Goal: Task Accomplishment & Management: Manage account settings

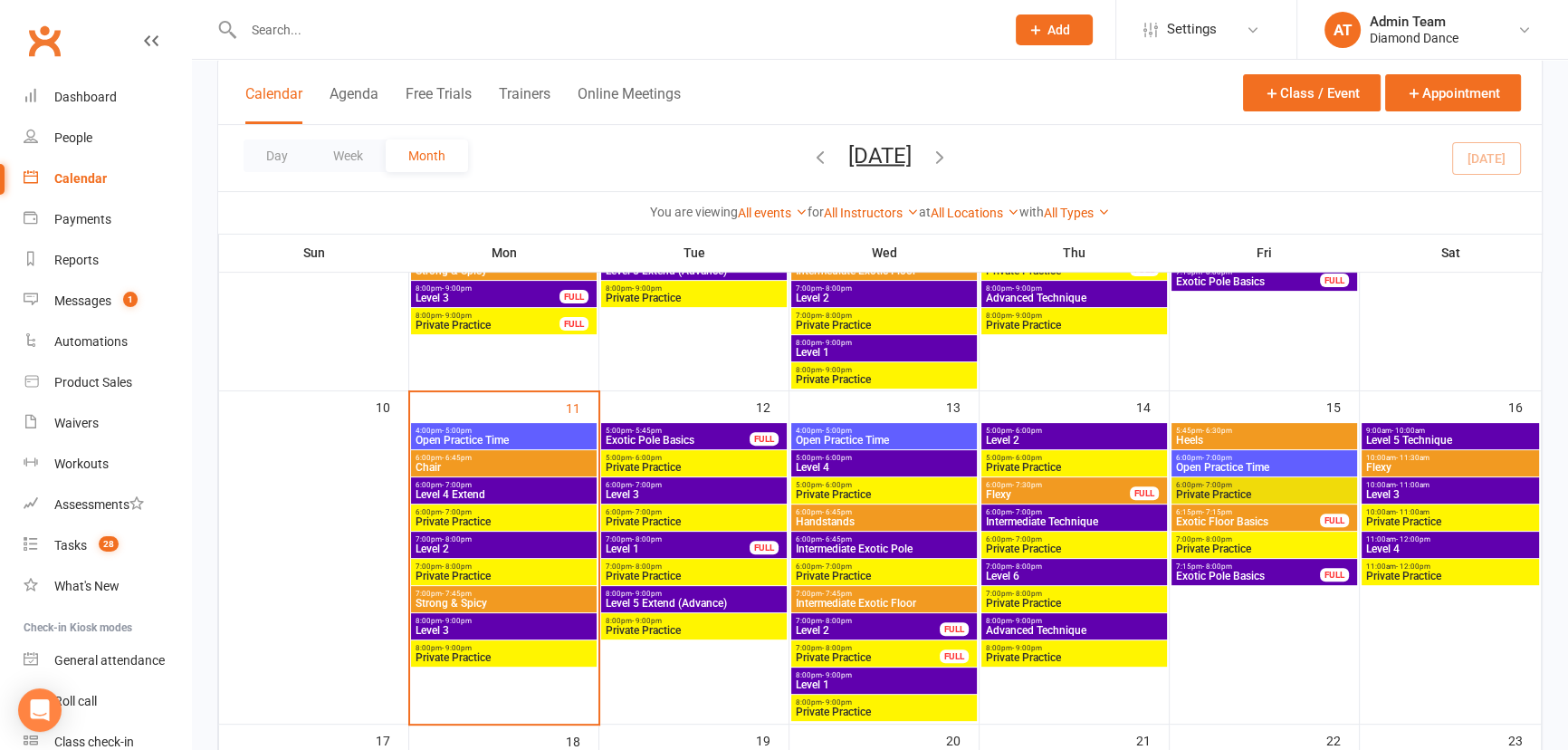
click at [505, 597] on span "Strong & Spicy" at bounding box center [504, 603] width 179 height 11
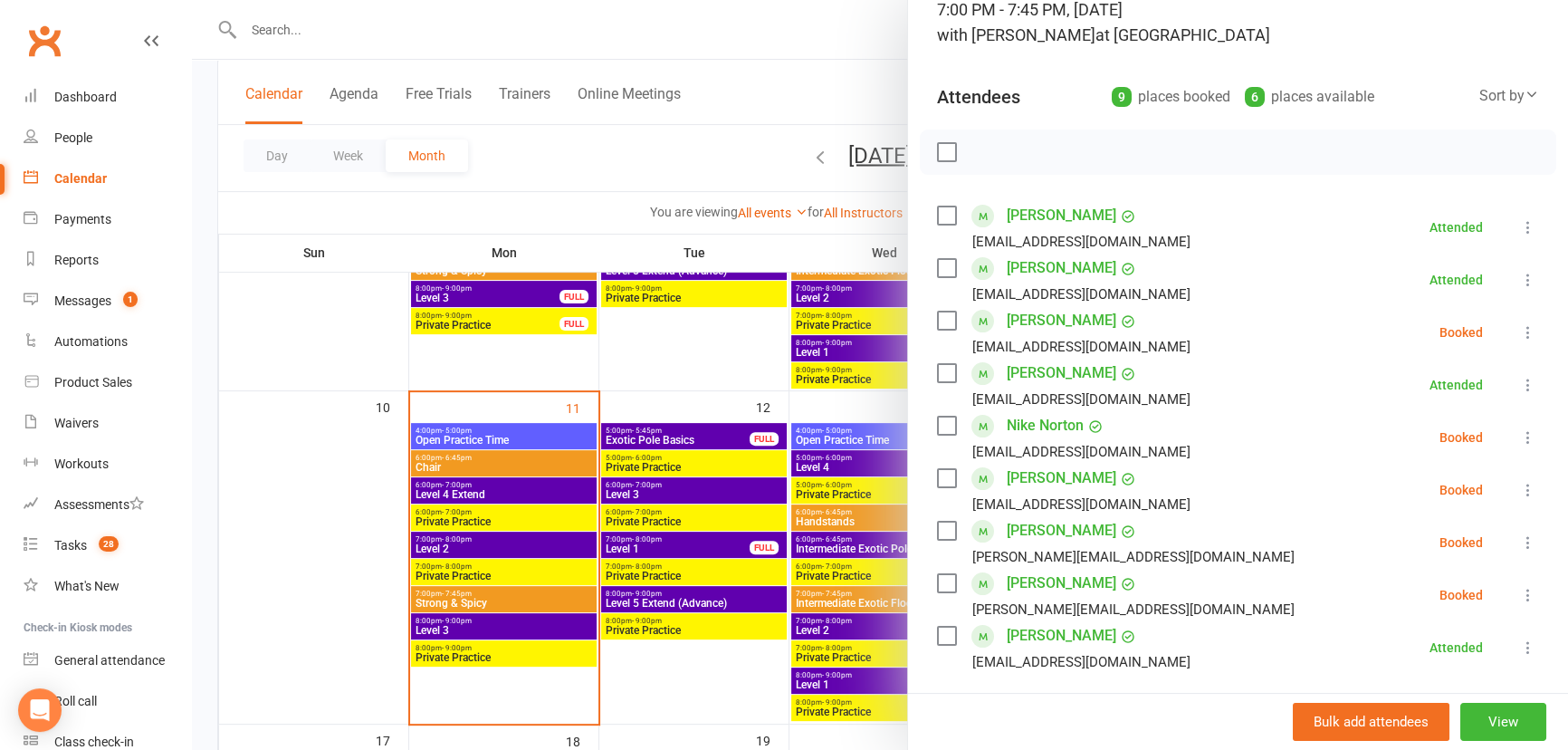
scroll to position [164, 0]
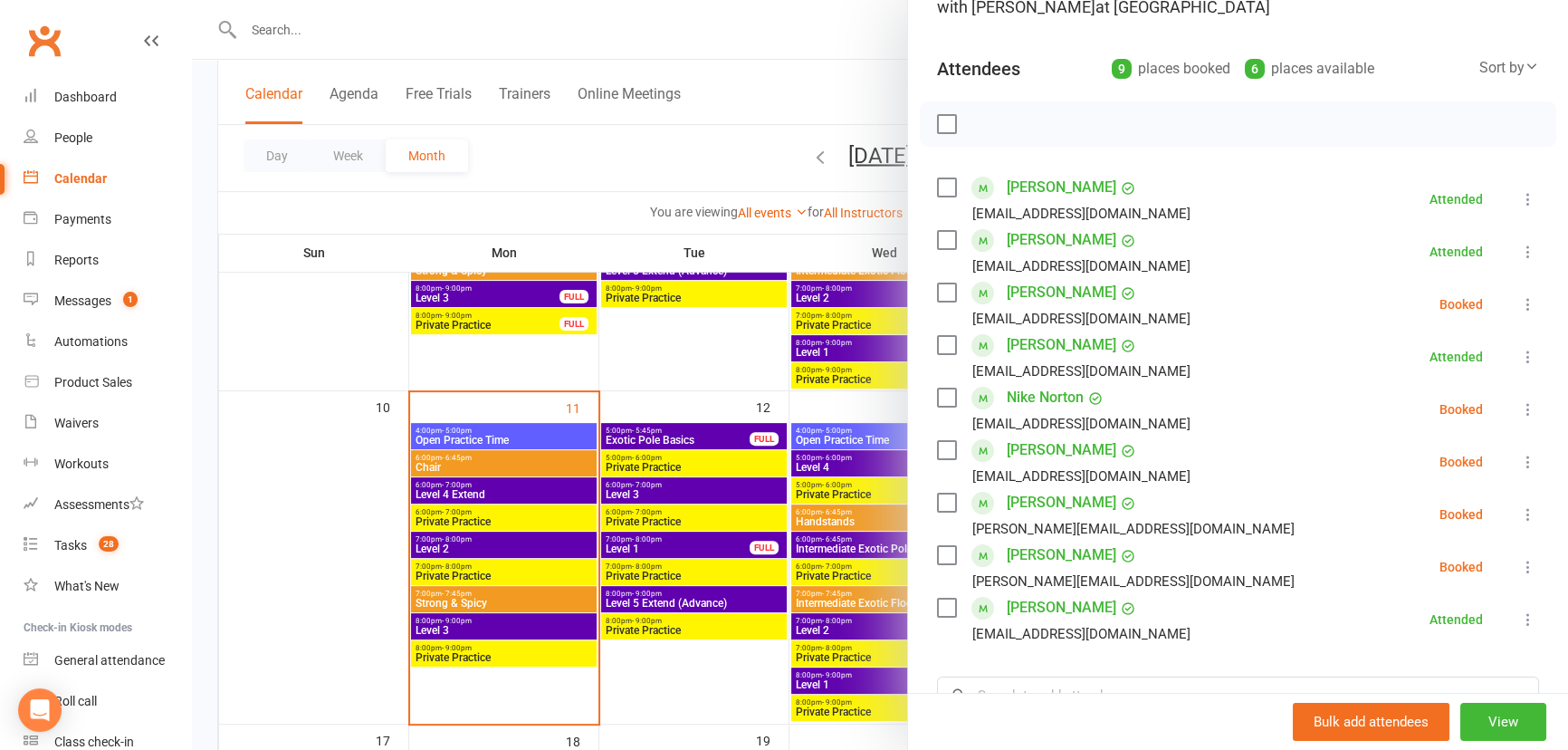
click at [1519, 408] on icon at bounding box center [1529, 409] width 18 height 18
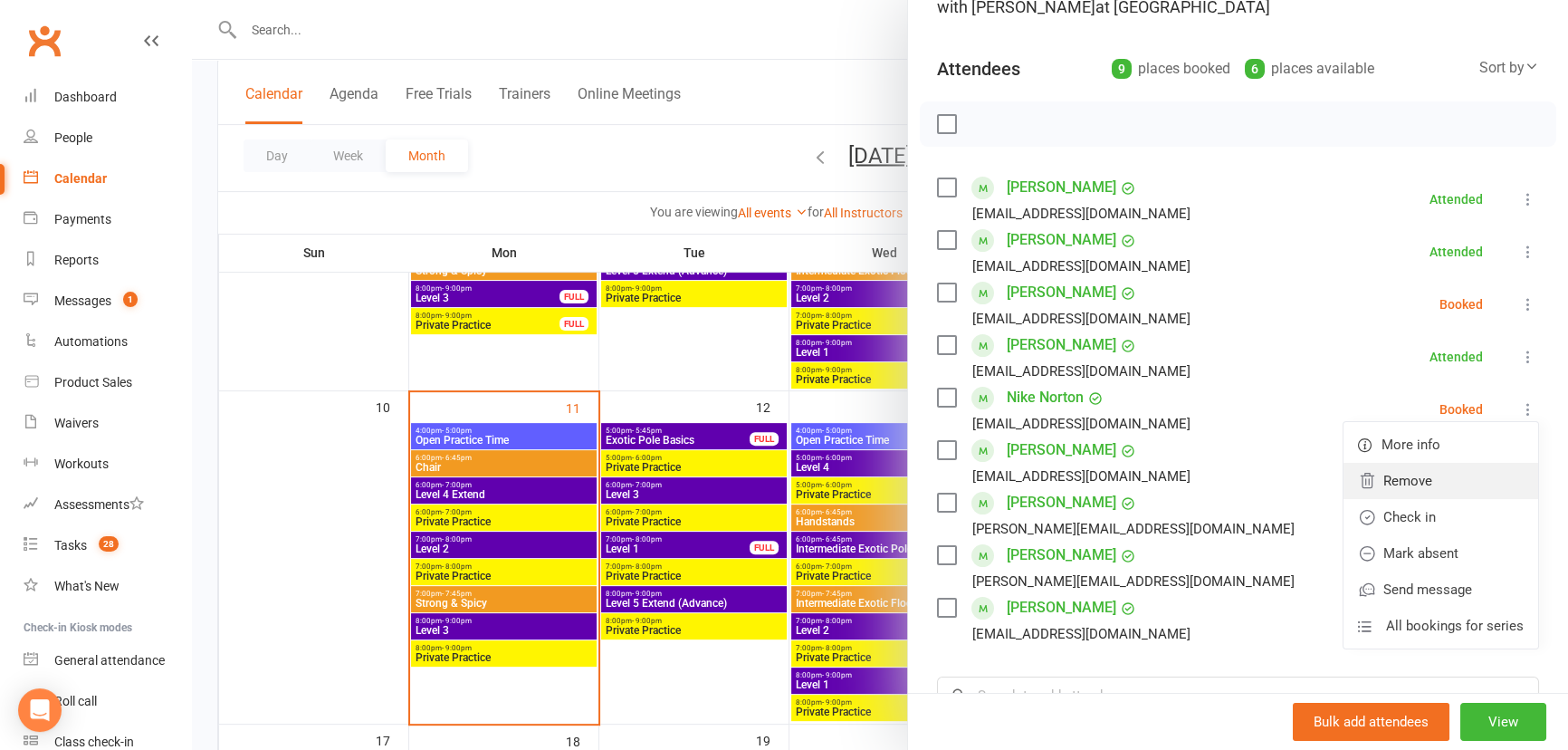
click at [1411, 484] on link "Remove" at bounding box center [1441, 481] width 195 height 37
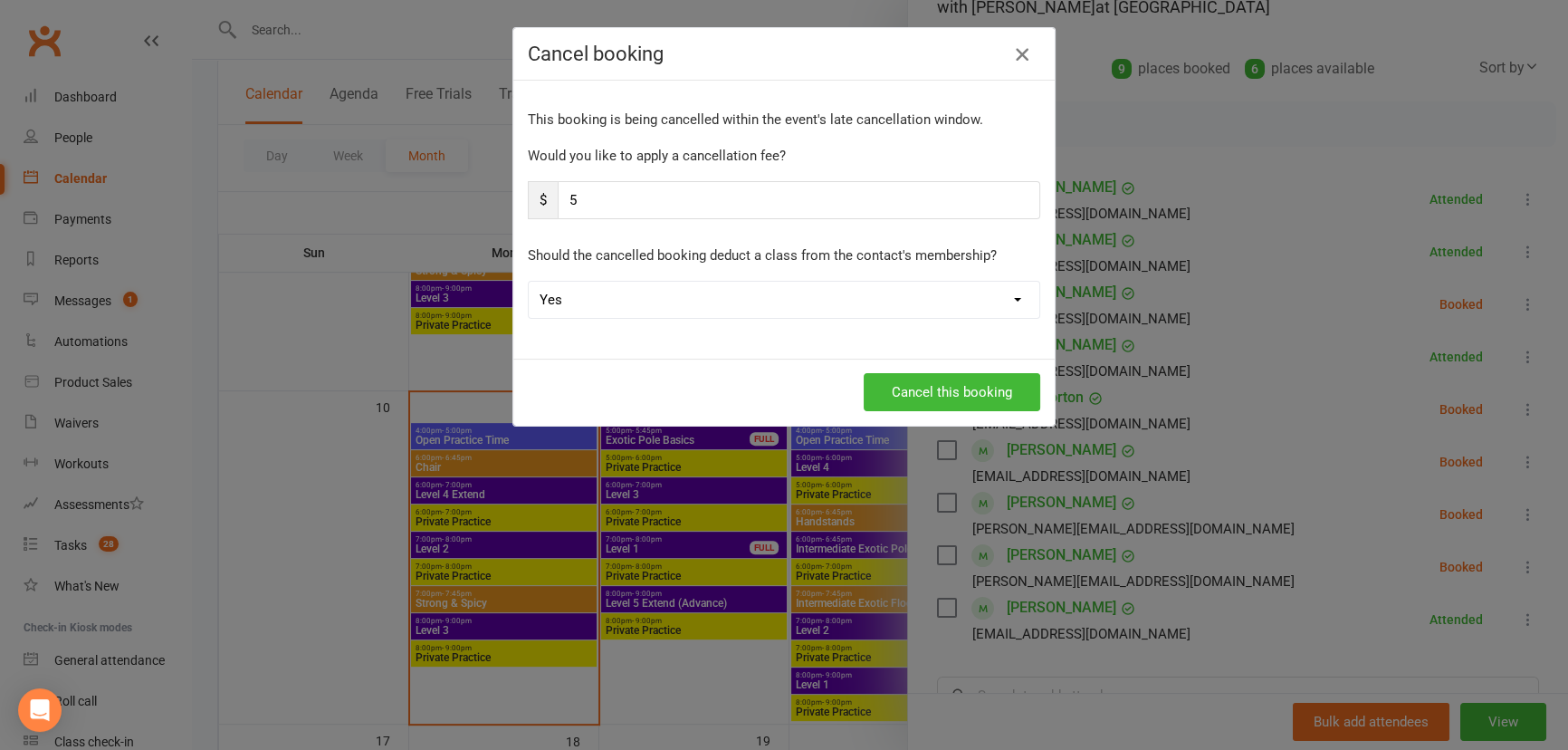
click at [1021, 50] on icon "button" at bounding box center [1022, 54] width 22 height 22
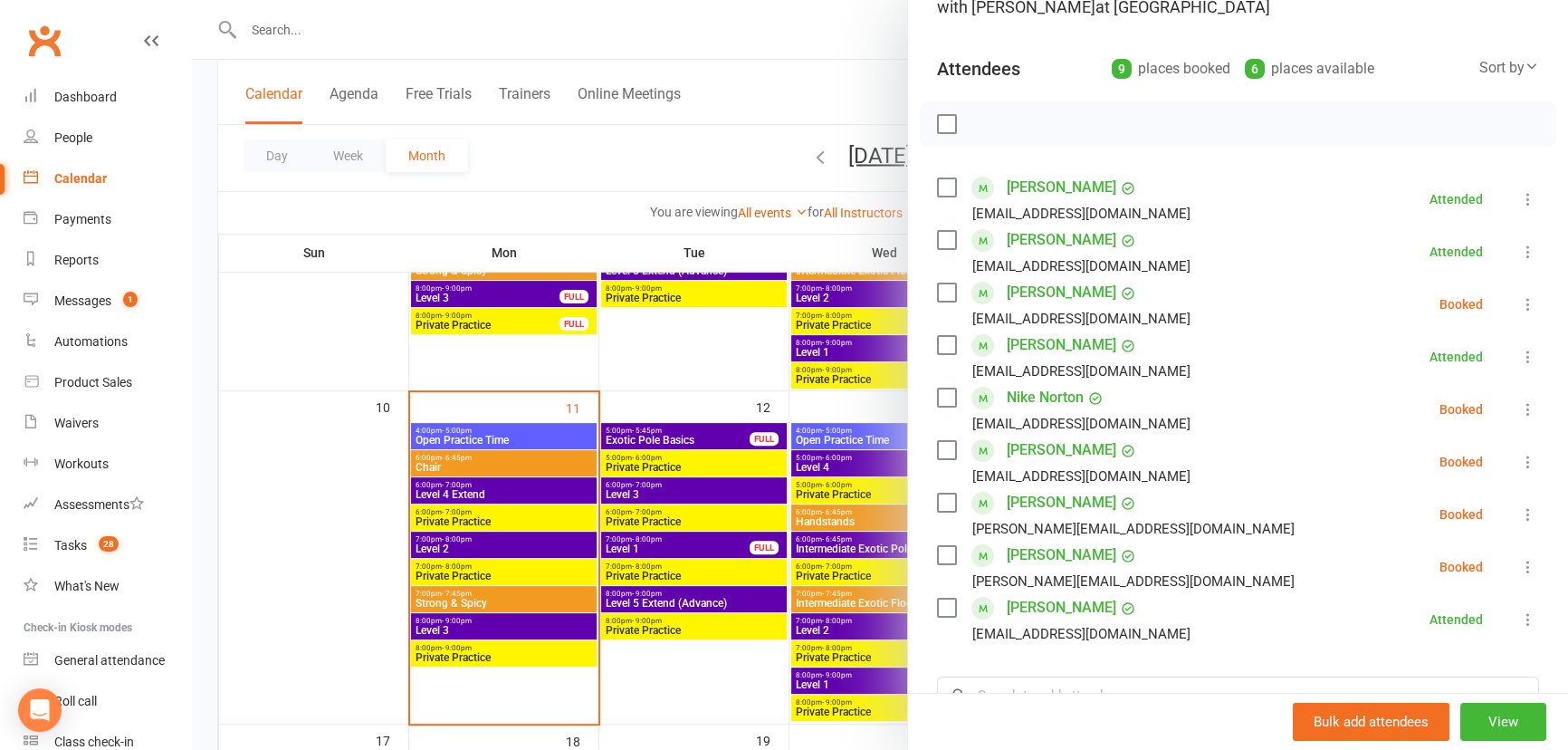
click at [1519, 403] on icon at bounding box center [1529, 409] width 18 height 18
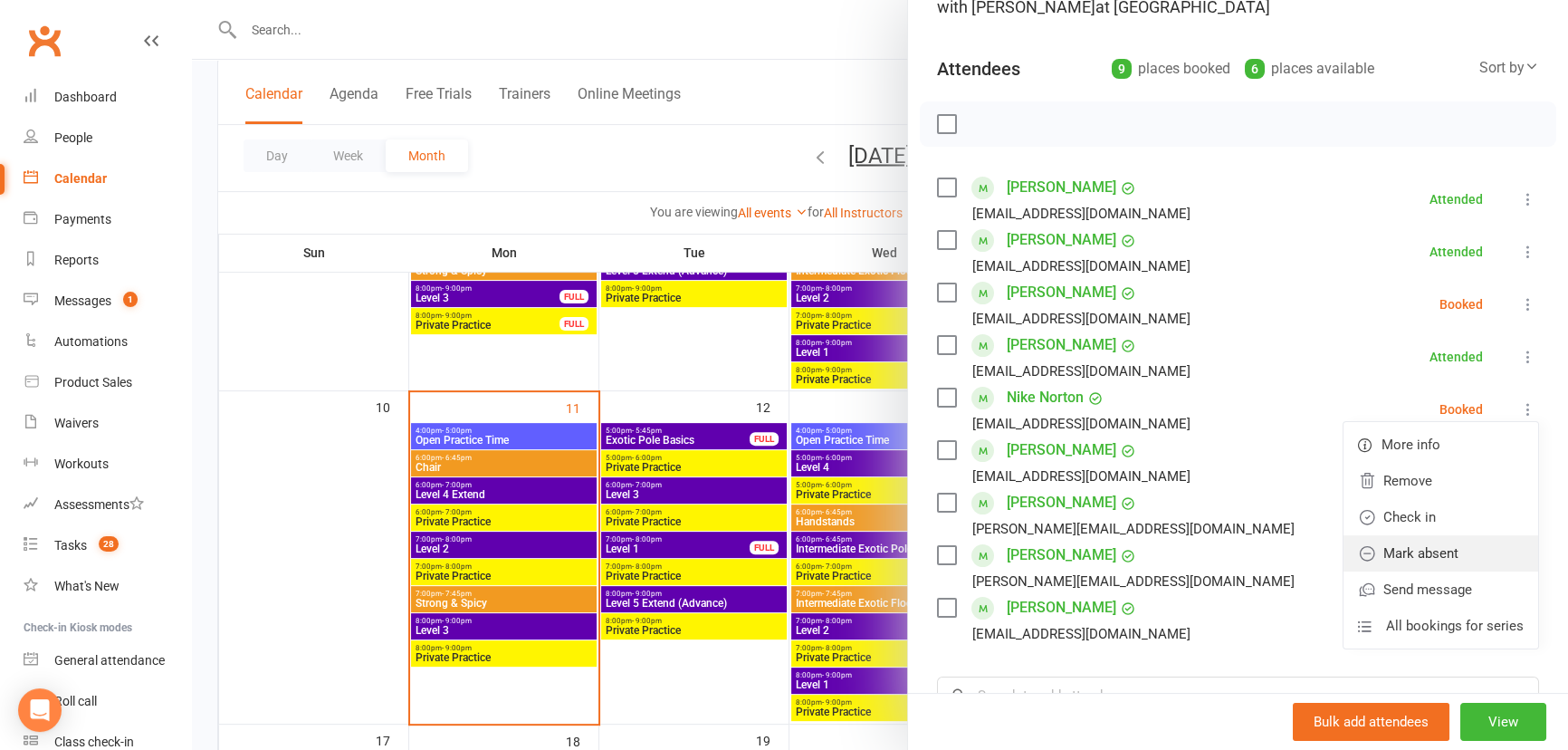
click at [1456, 545] on link "Mark absent" at bounding box center [1441, 553] width 195 height 37
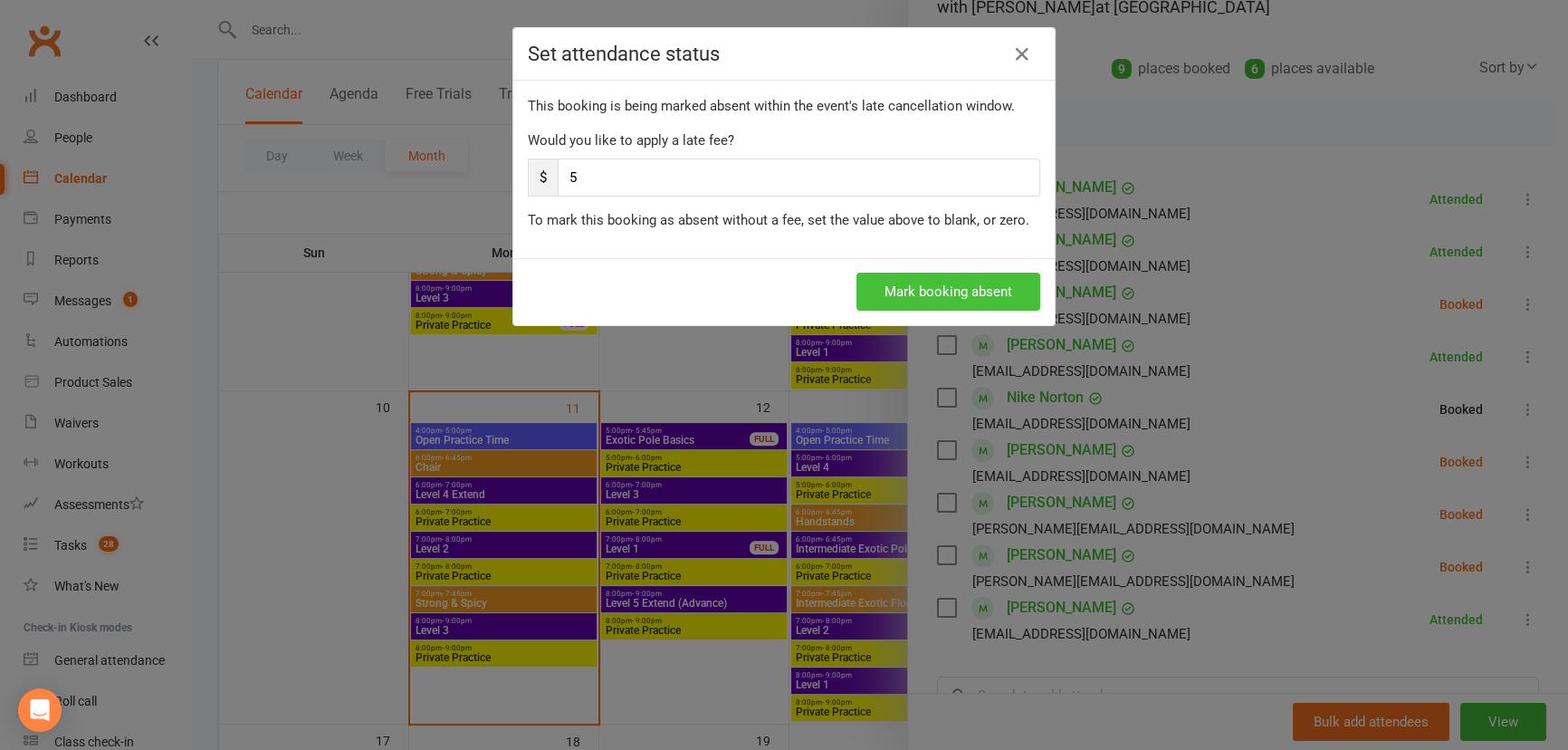
click at [897, 285] on button "Mark booking absent" at bounding box center [948, 292] width 184 height 38
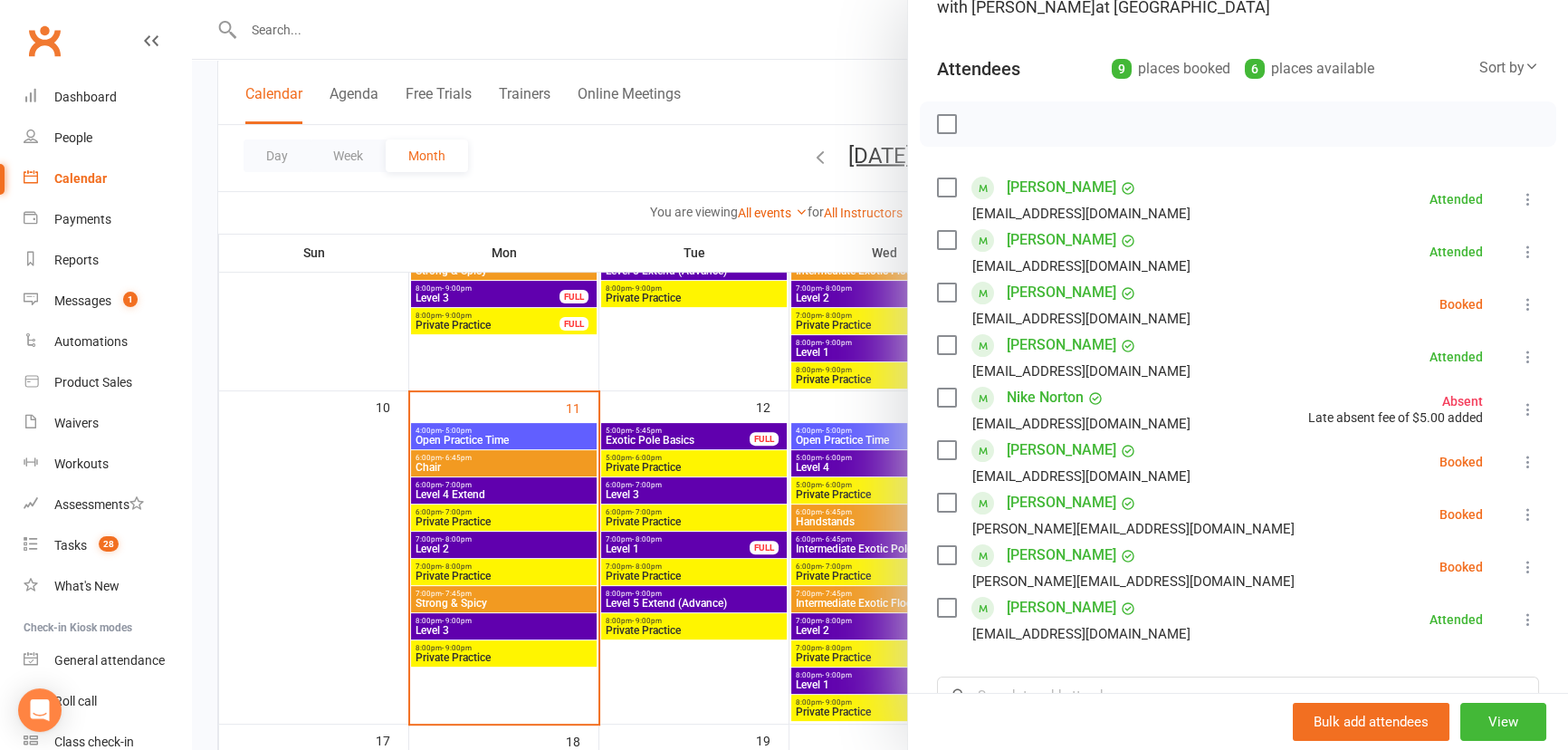
click at [940, 115] on label at bounding box center [946, 125] width 18 height 18
click at [979, 126] on icon "button" at bounding box center [987, 125] width 20 height 20
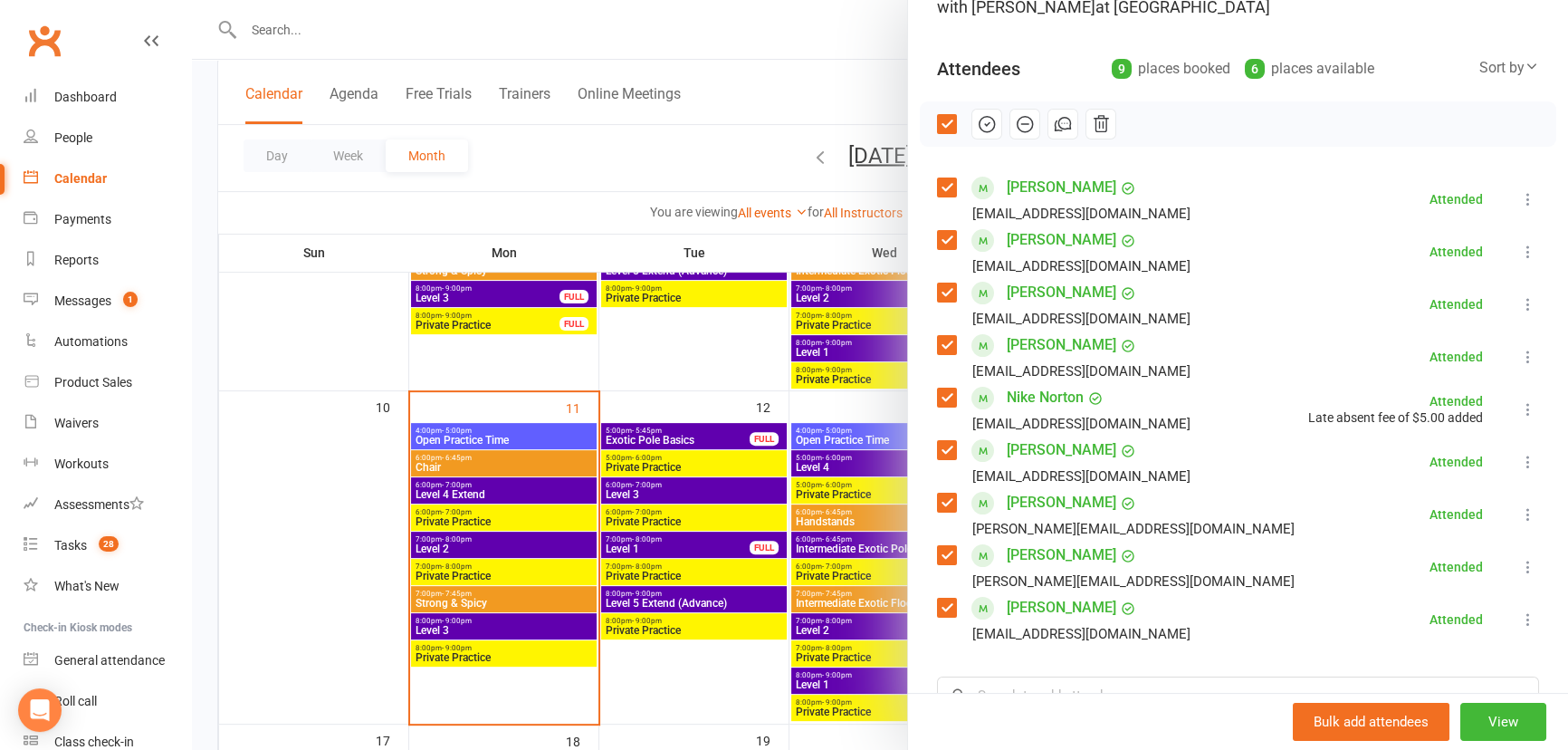
click at [501, 625] on div at bounding box center [880, 375] width 1377 height 750
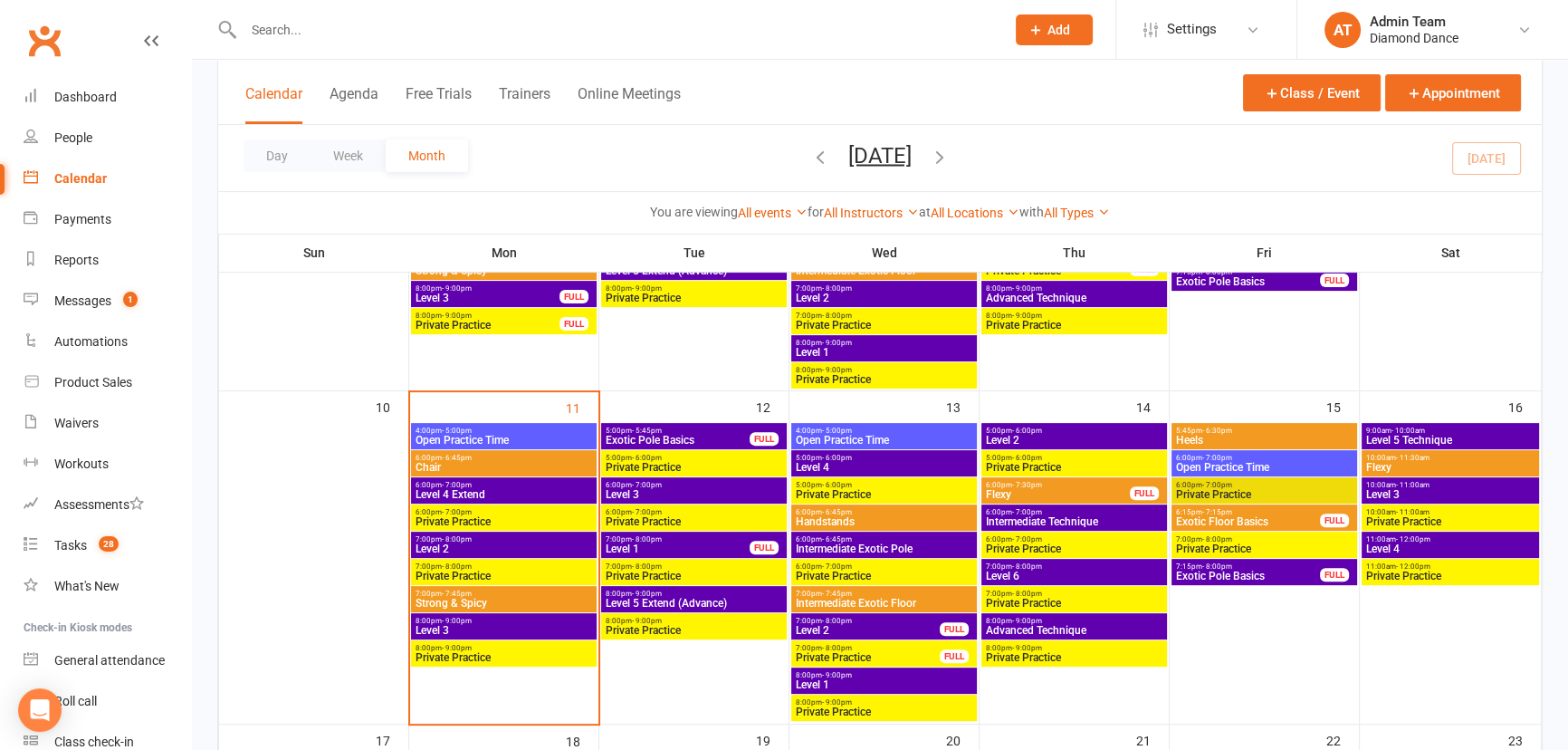
click at [501, 625] on span "Level 3" at bounding box center [504, 630] width 179 height 11
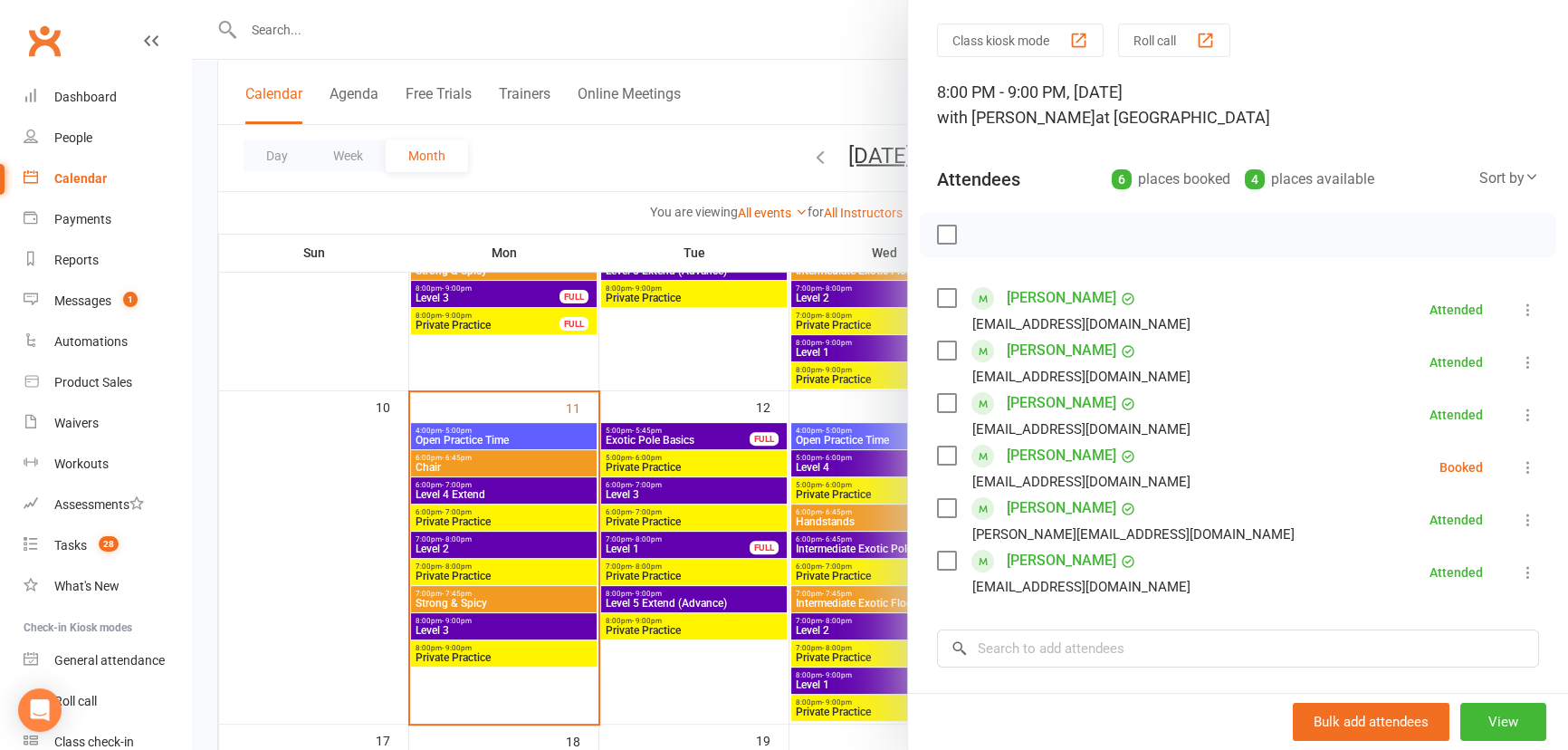
scroll to position [82, 0]
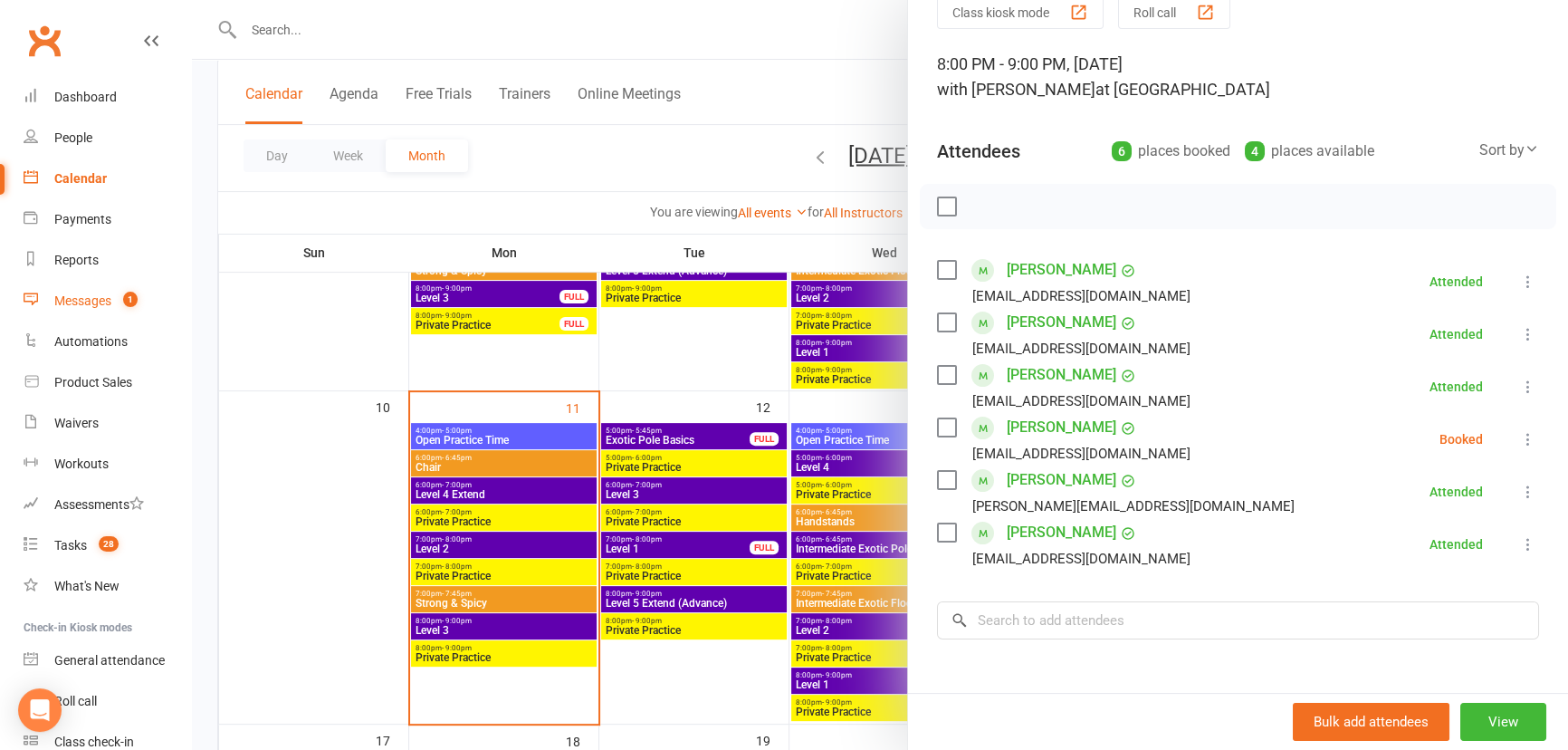
click at [110, 293] on div "Messages" at bounding box center [82, 300] width 57 height 15
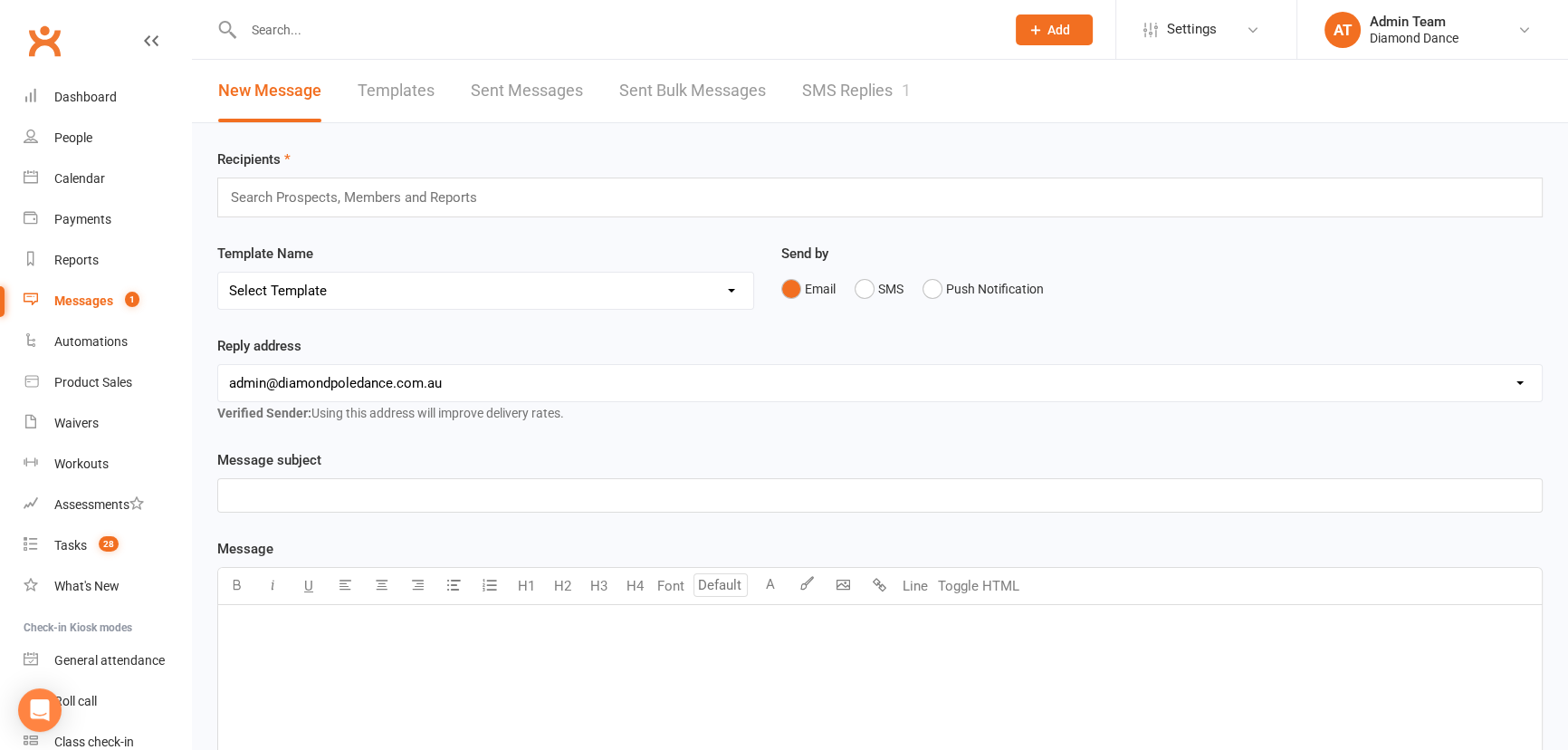
click at [841, 91] on link "SMS Replies 1" at bounding box center [856, 91] width 109 height 62
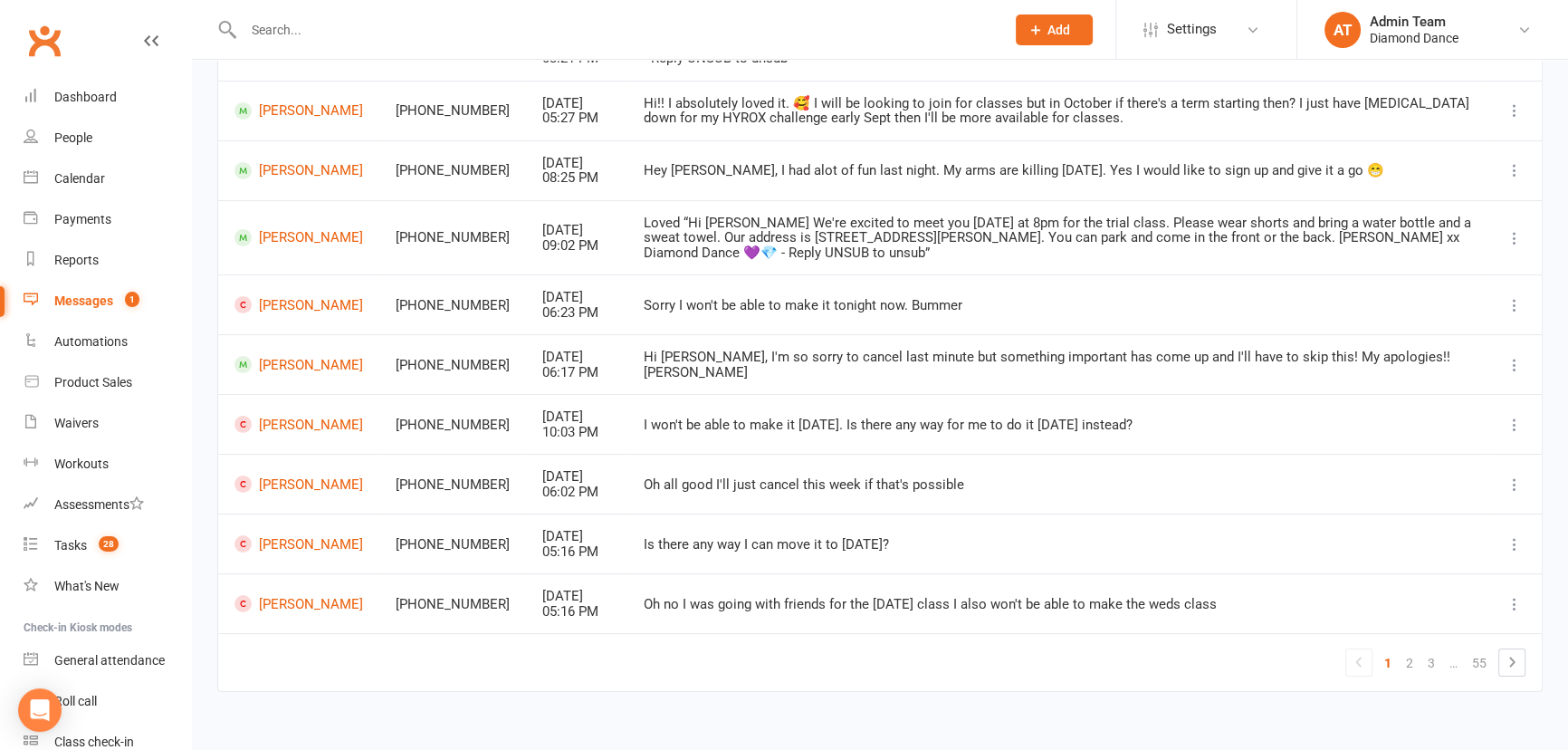
scroll to position [291, 0]
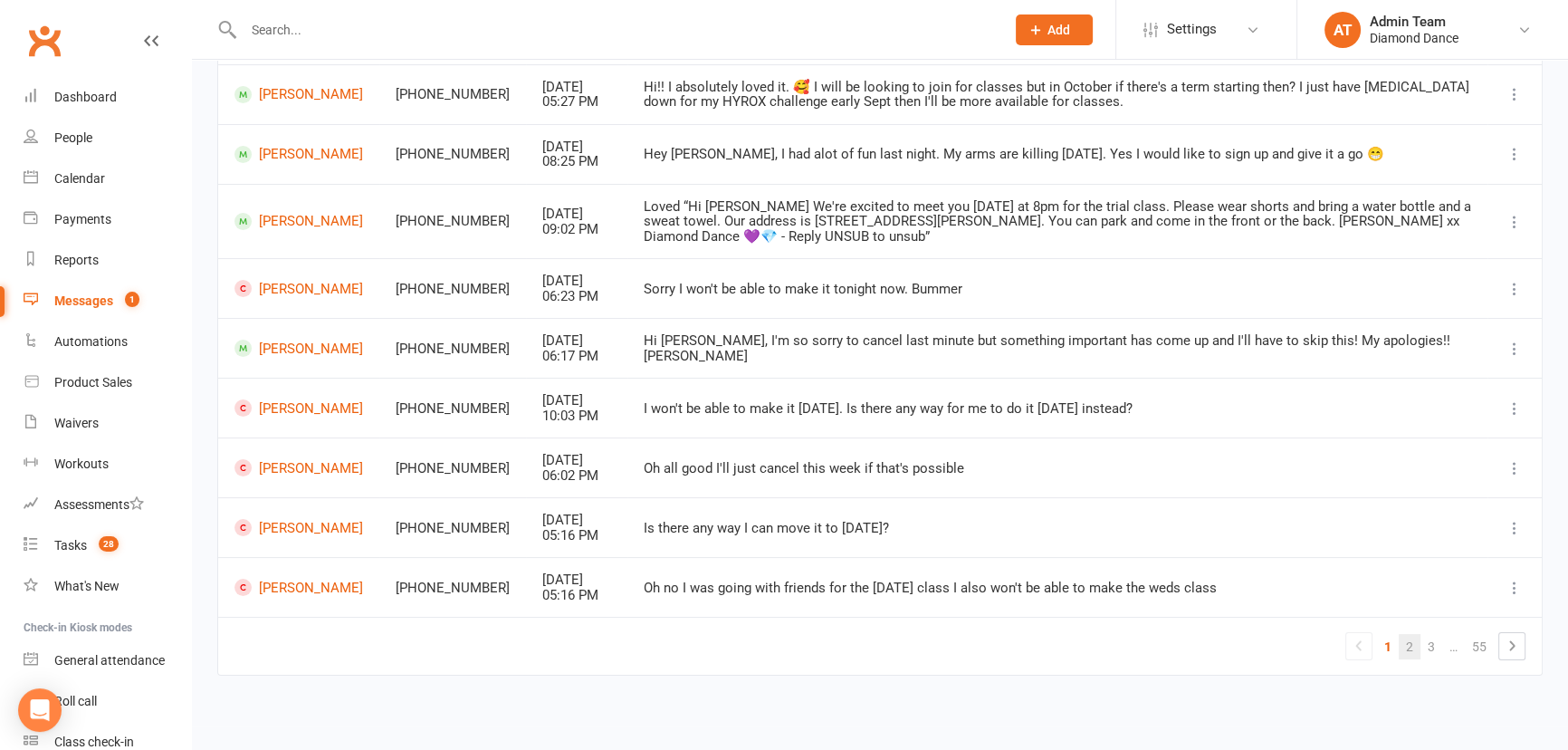
click at [1401, 638] on link "2" at bounding box center [1410, 647] width 22 height 26
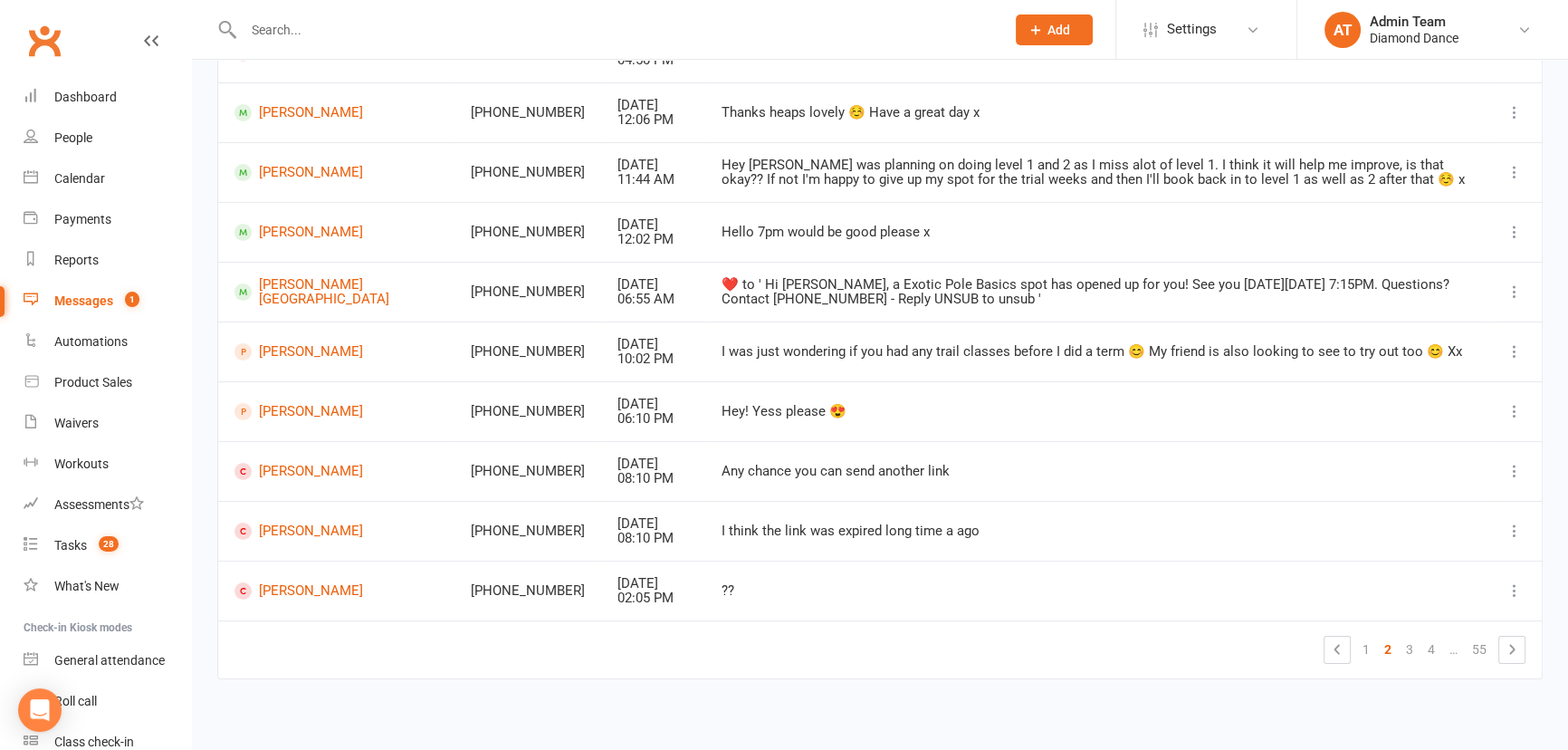
scroll to position [277, 0]
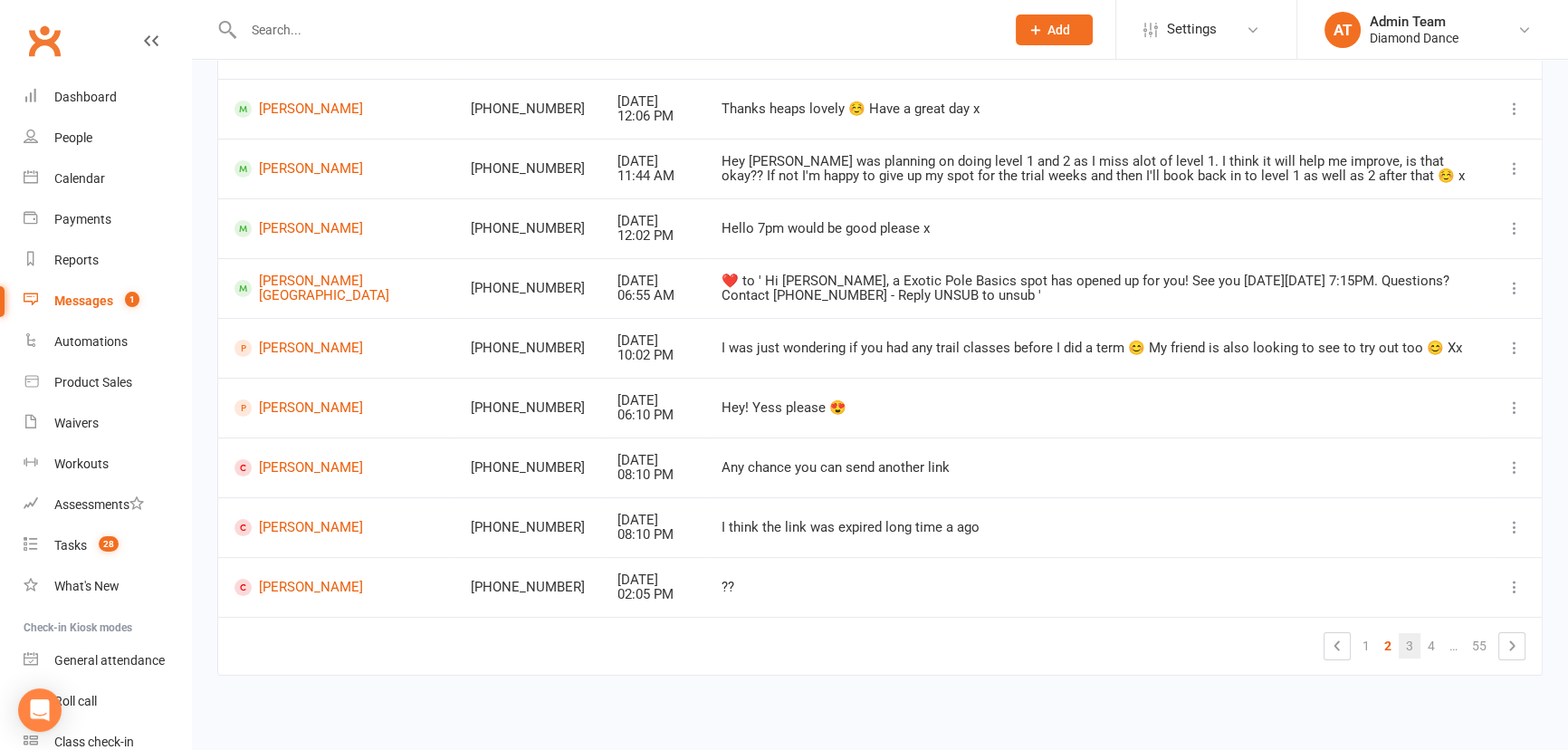
click at [1419, 650] on link "3" at bounding box center [1410, 646] width 22 height 26
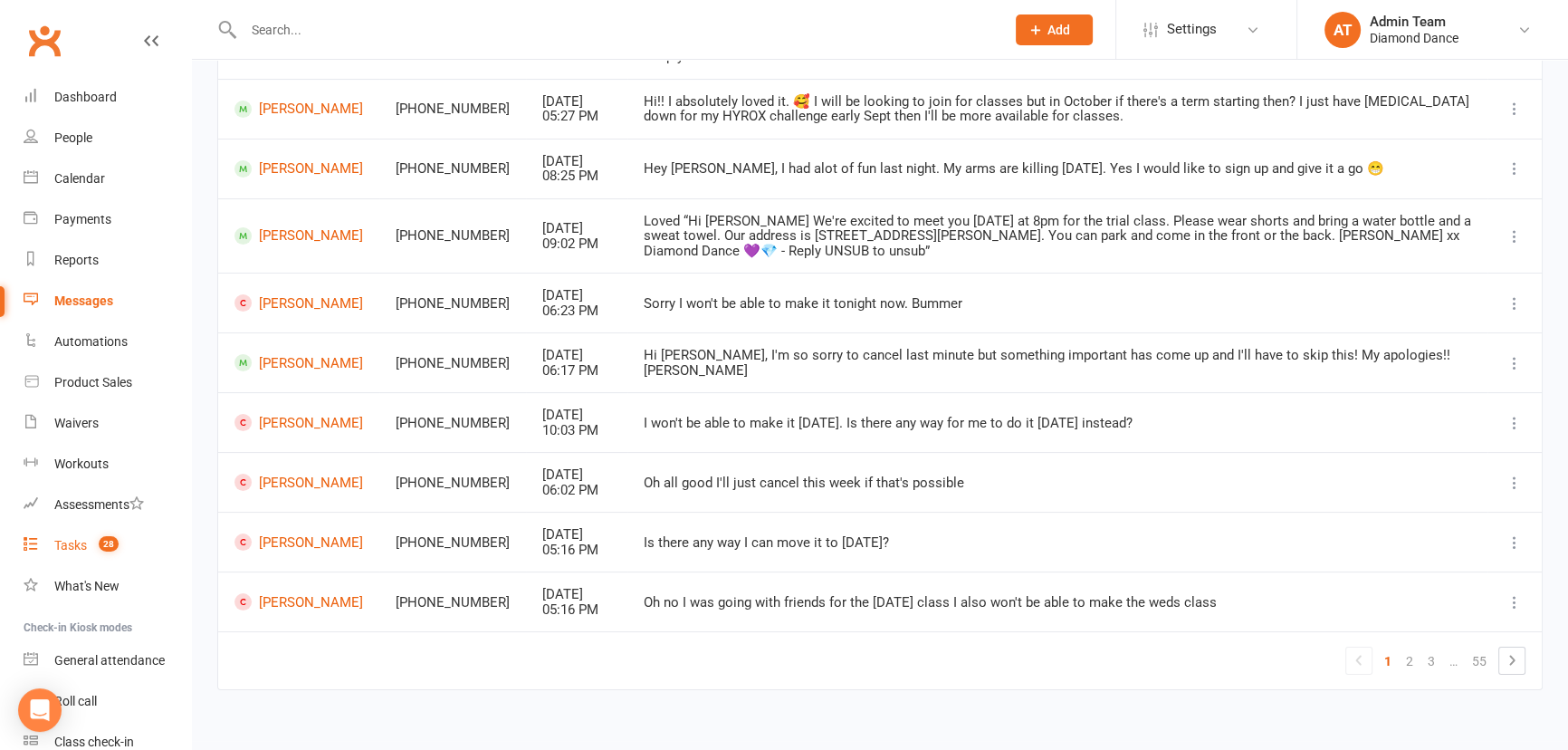
click at [104, 547] on span "28" at bounding box center [109, 543] width 20 height 16
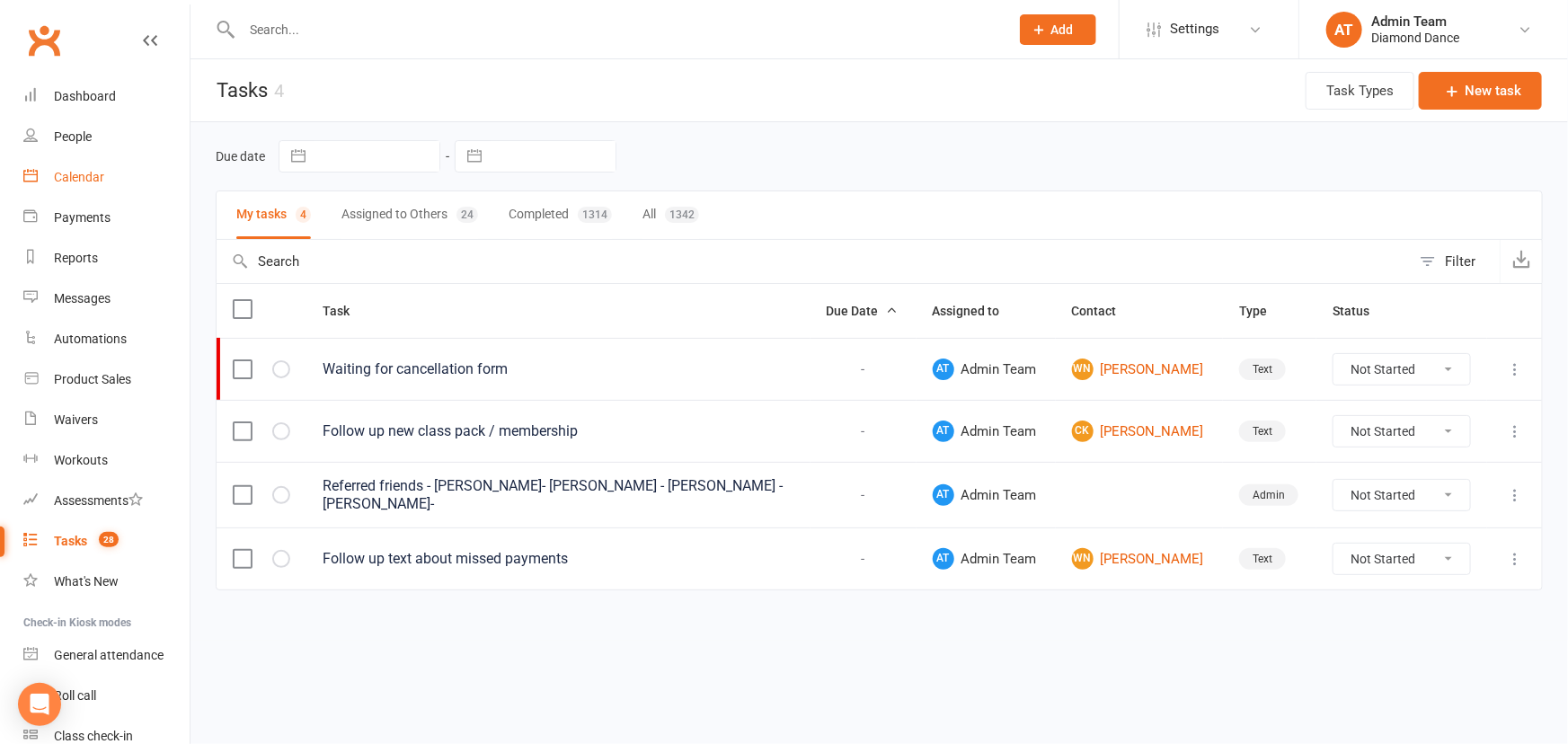
click at [120, 184] on link "Calendar" at bounding box center [106, 177] width 166 height 40
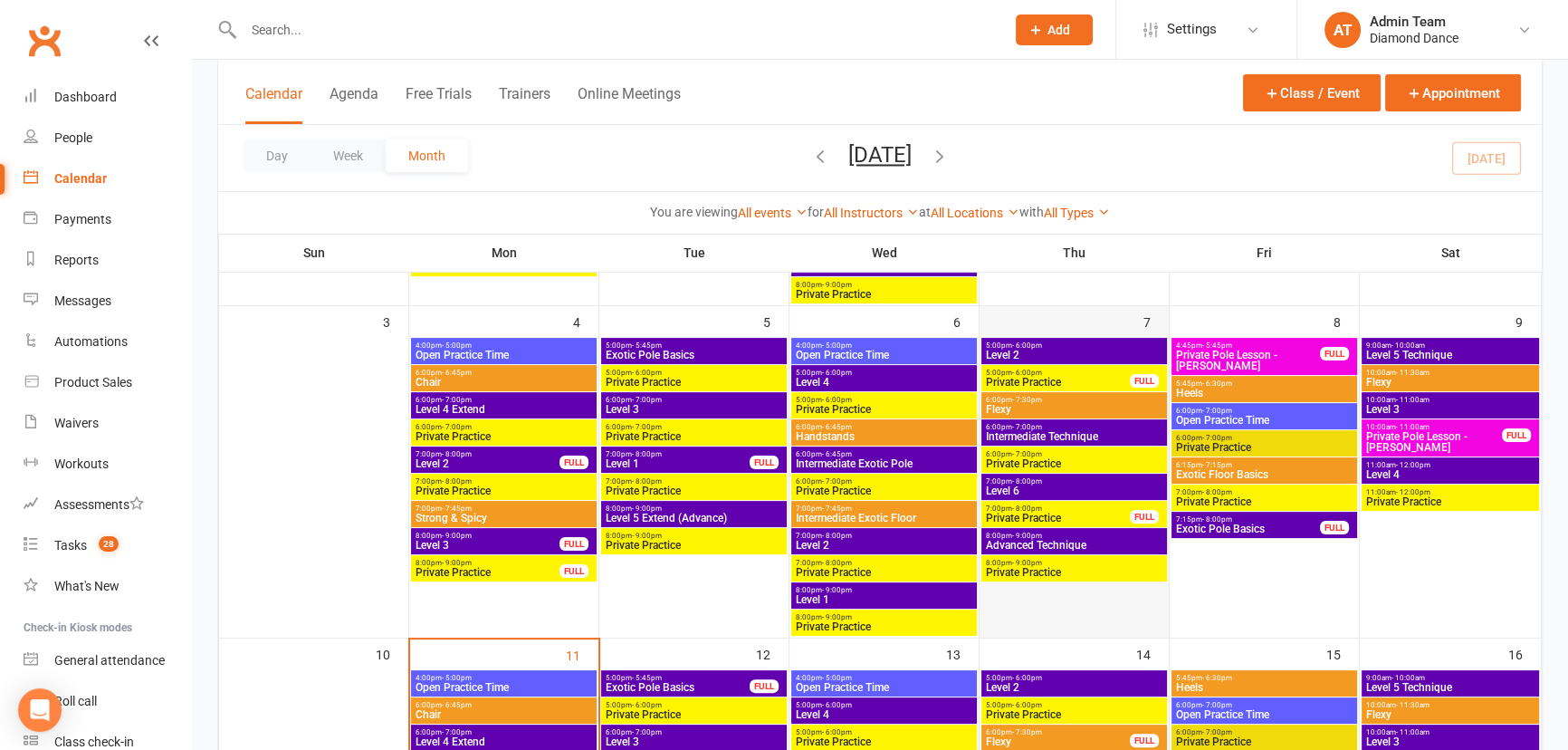
scroll to position [823, 0]
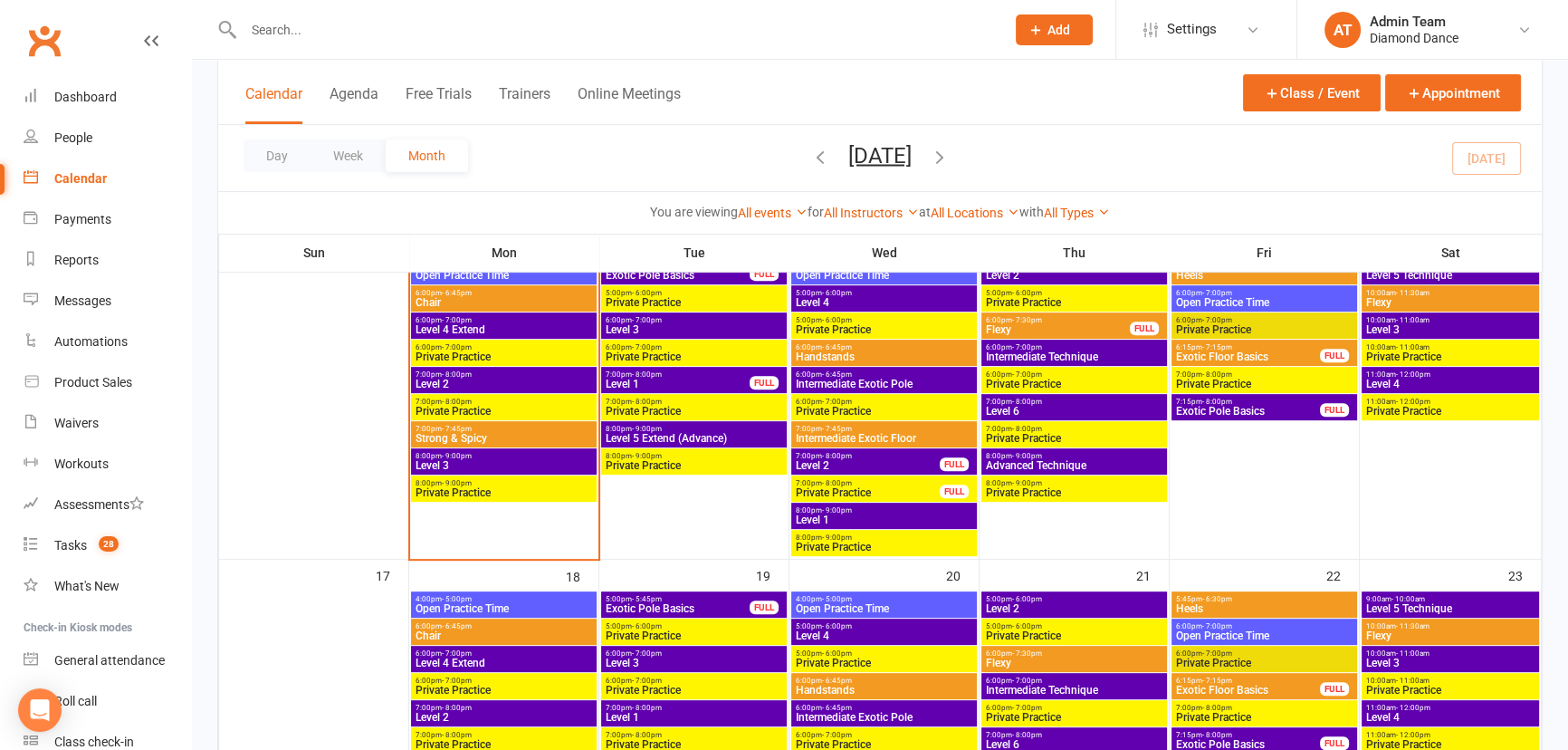
drag, startPoint x: 499, startPoint y: 362, endPoint x: 498, endPoint y: 375, distance: 13.0
click at [498, 375] on span "7:00pm - 8:00pm" at bounding box center [504, 374] width 179 height 8
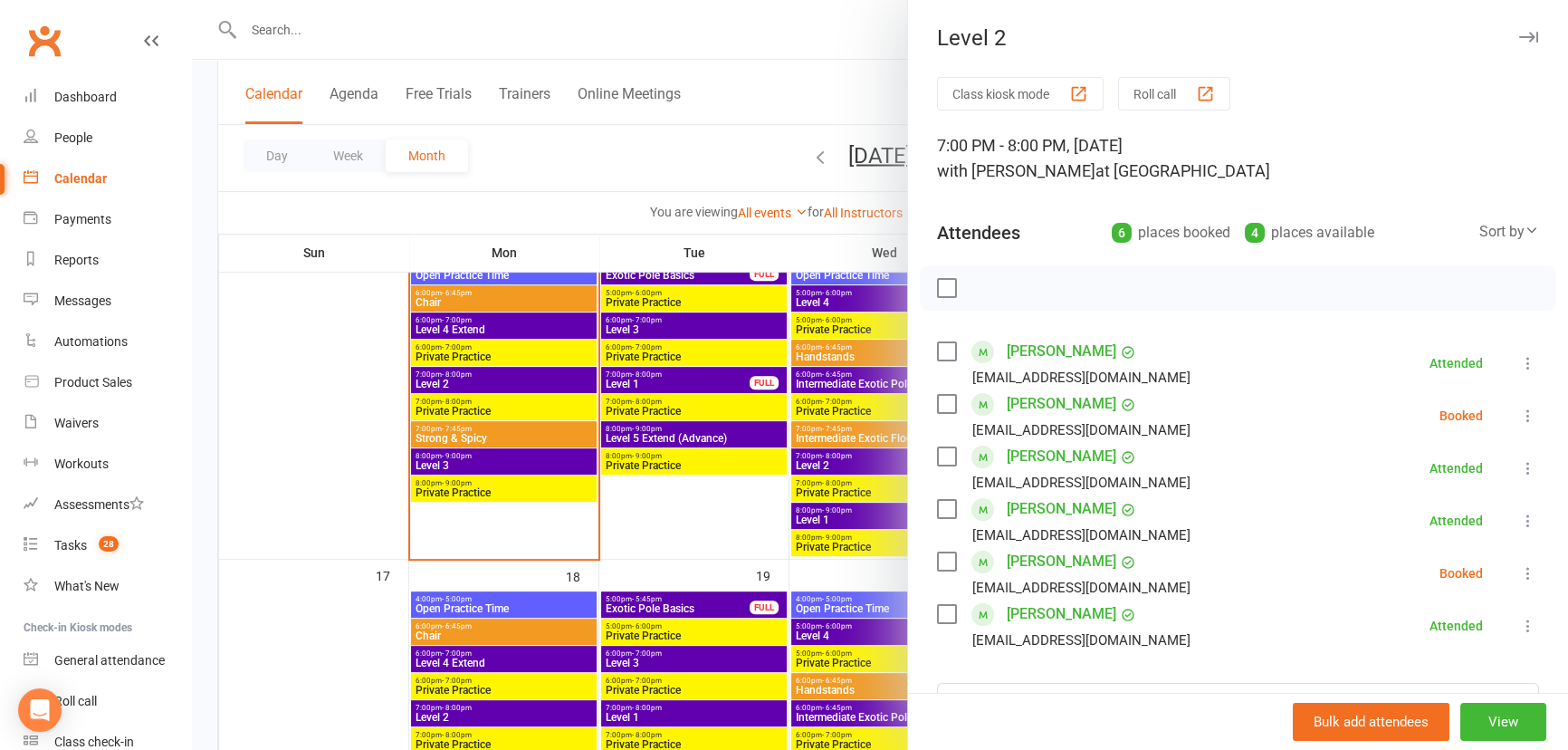
click at [945, 407] on label at bounding box center [946, 404] width 18 height 18
click at [938, 561] on label at bounding box center [946, 561] width 18 height 18
click at [1015, 288] on icon "button" at bounding box center [1025, 288] width 20 height 20
click at [937, 408] on label at bounding box center [946, 404] width 18 height 18
click at [939, 572] on div "Joelles Salame joellessalame18@gmail.com" at bounding box center [1067, 572] width 261 height 52
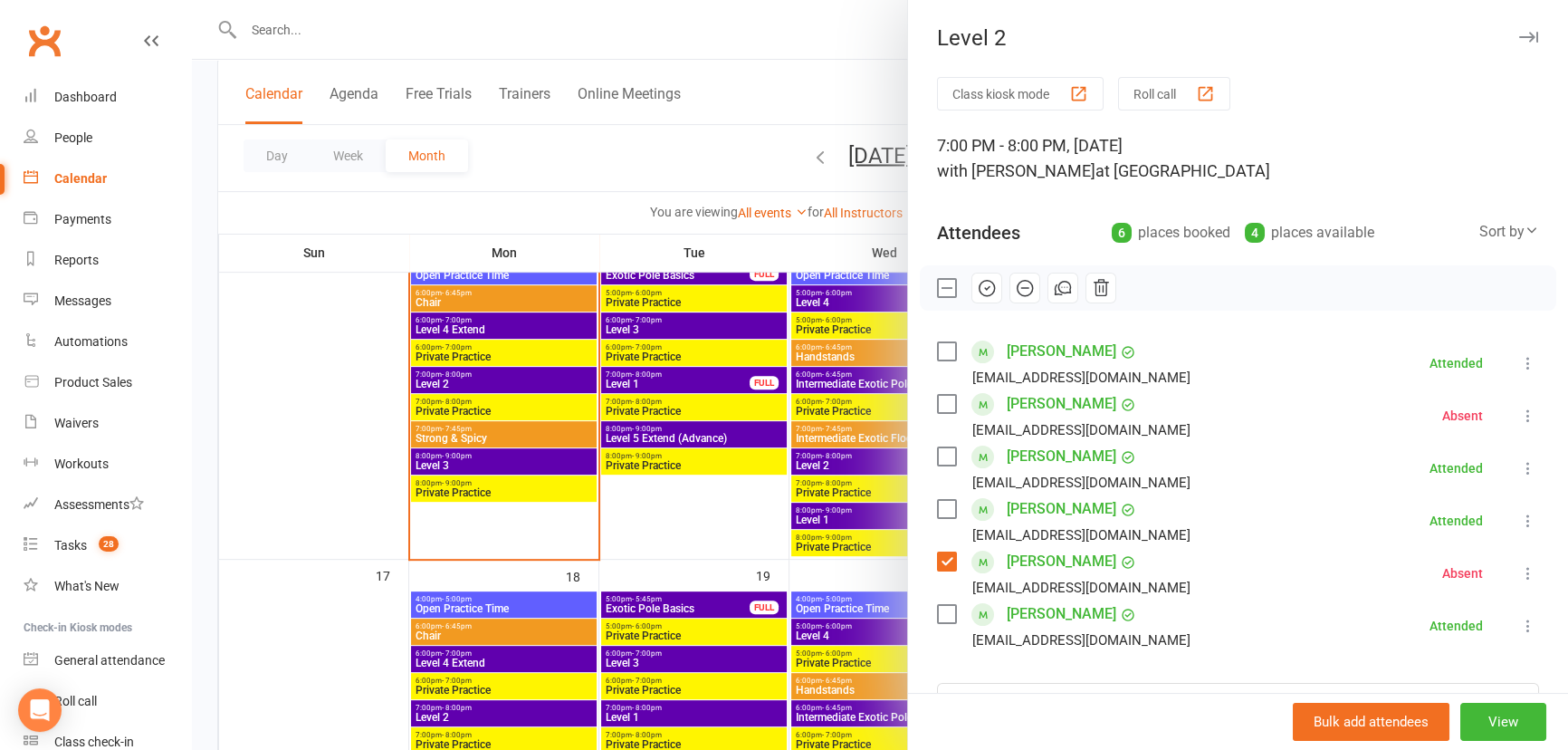
click at [937, 562] on label at bounding box center [946, 561] width 18 height 18
click at [368, 482] on div at bounding box center [880, 375] width 1377 height 750
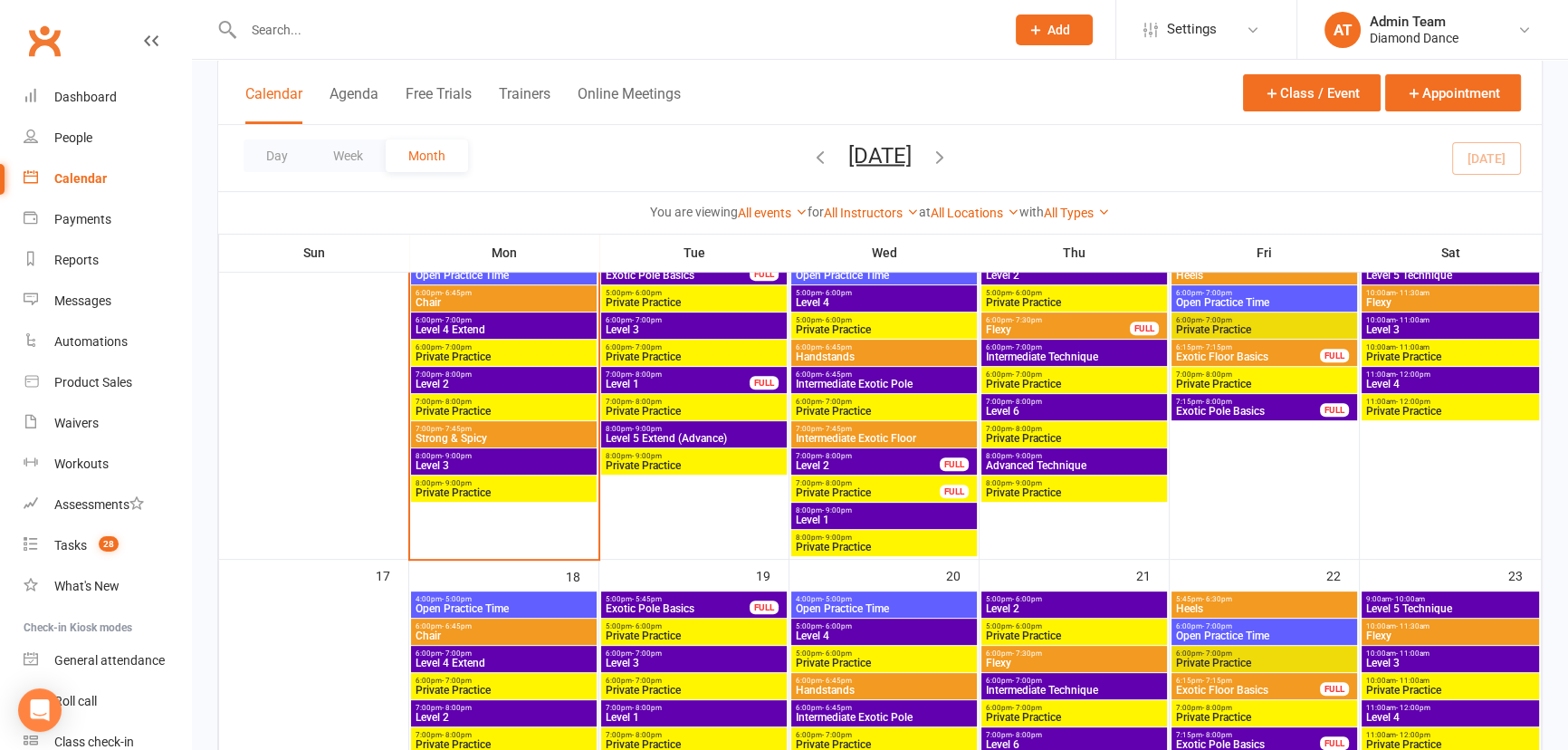
click at [504, 295] on span "6:00pm - 6:45pm" at bounding box center [504, 292] width 179 height 8
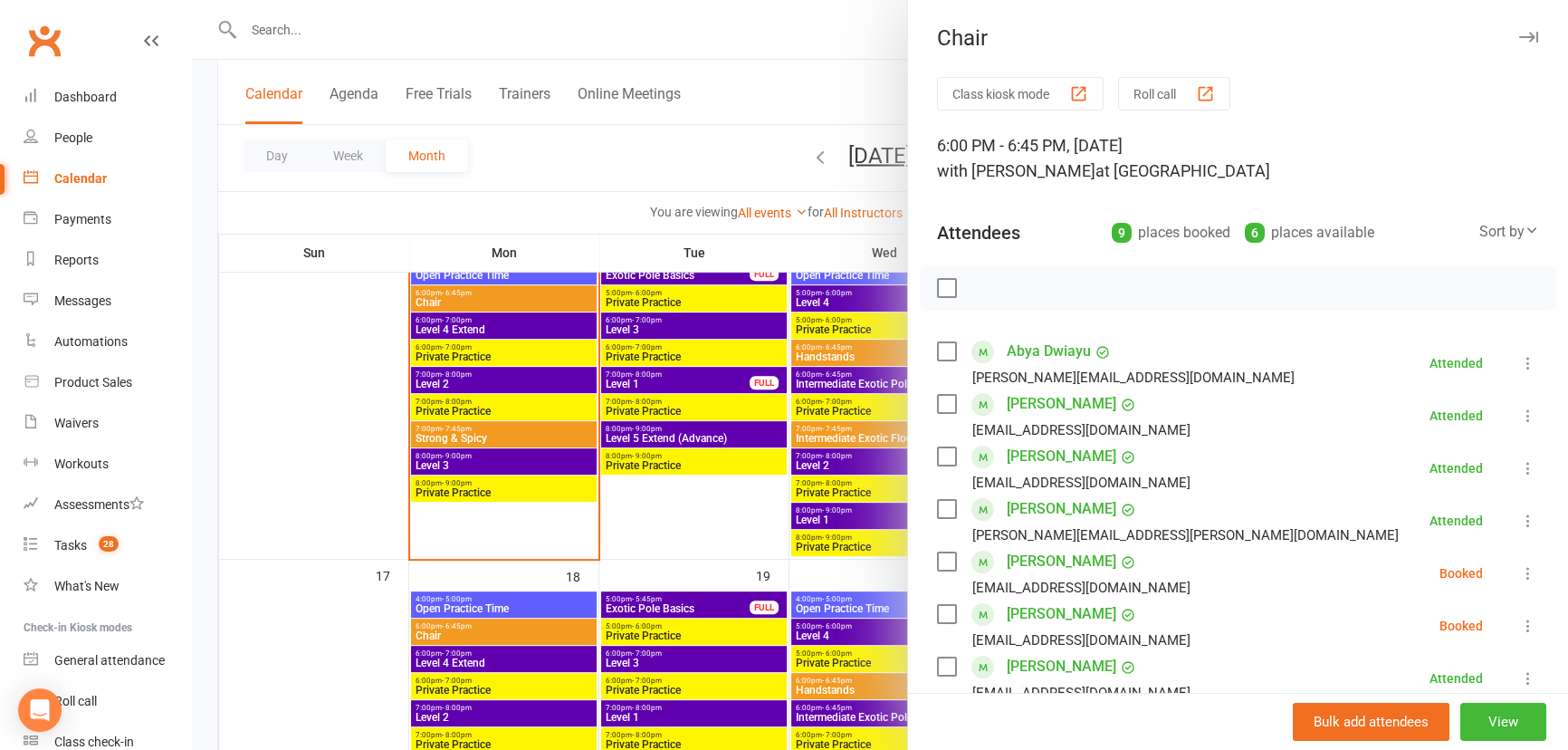
scroll to position [82, 0]
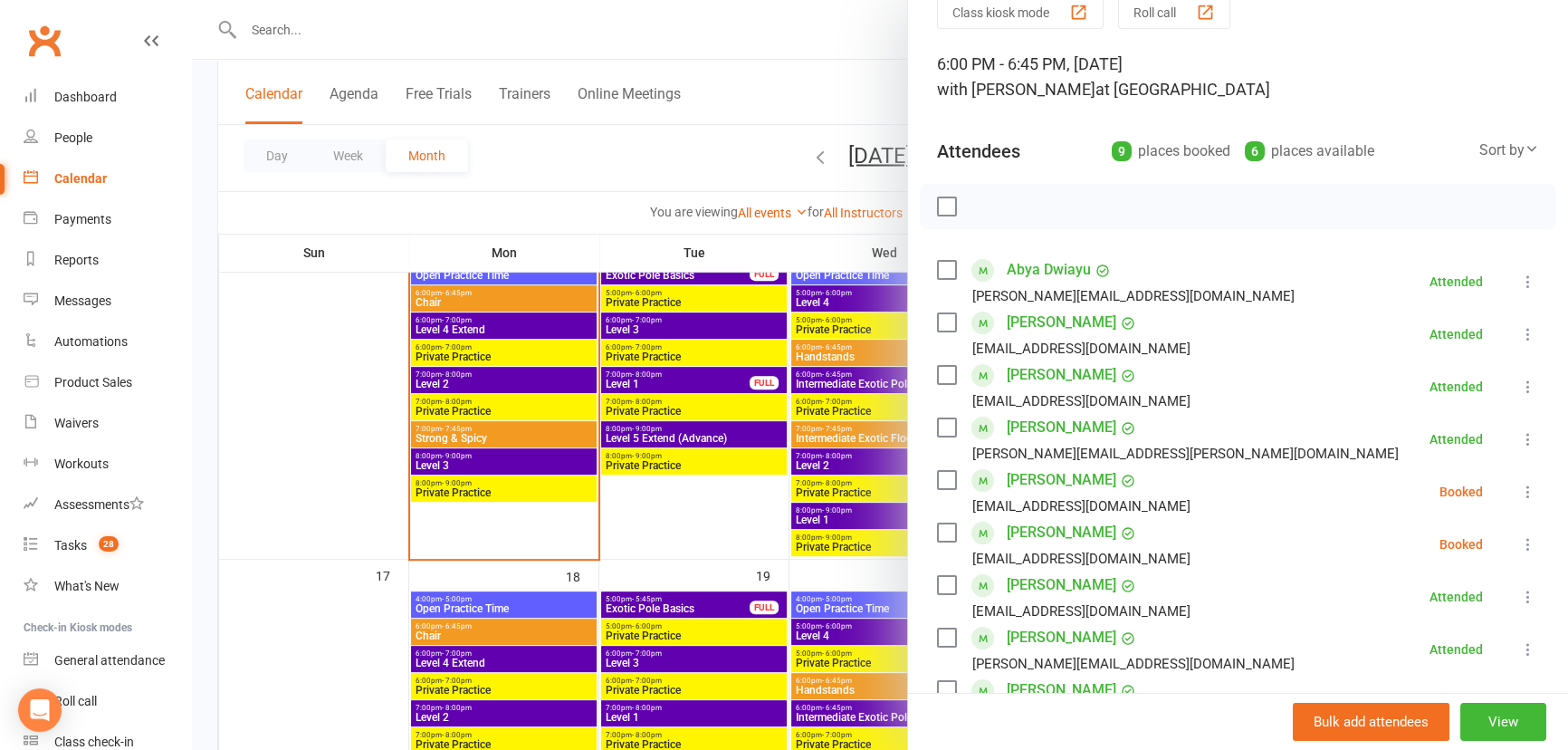
click at [944, 523] on label at bounding box center [946, 532] width 18 height 18
click at [942, 476] on label at bounding box center [946, 480] width 18 height 18
click at [984, 201] on icon "button" at bounding box center [987, 207] width 20 height 20
click at [943, 478] on label at bounding box center [946, 480] width 18 height 18
click at [946, 526] on label at bounding box center [946, 532] width 18 height 18
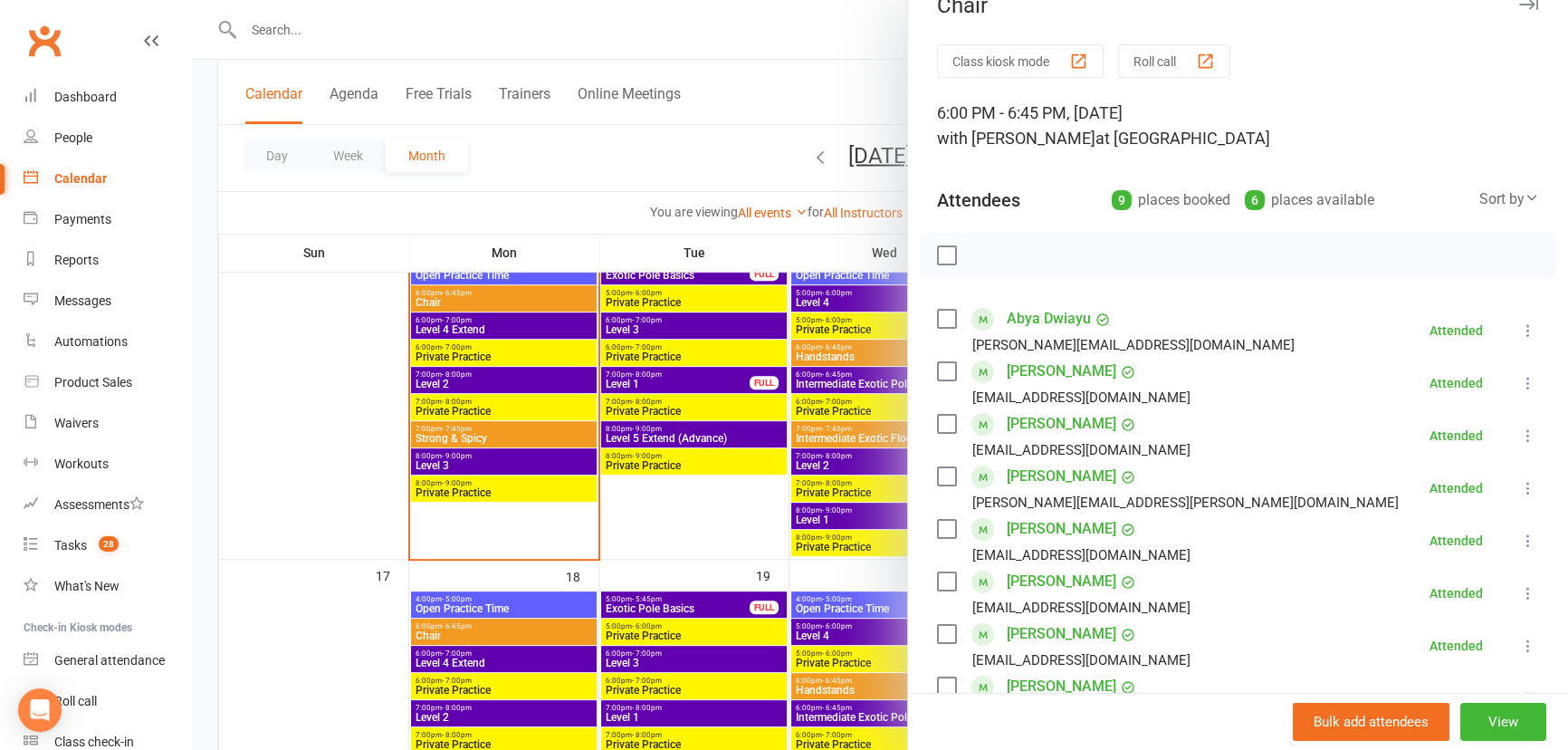
scroll to position [0, 0]
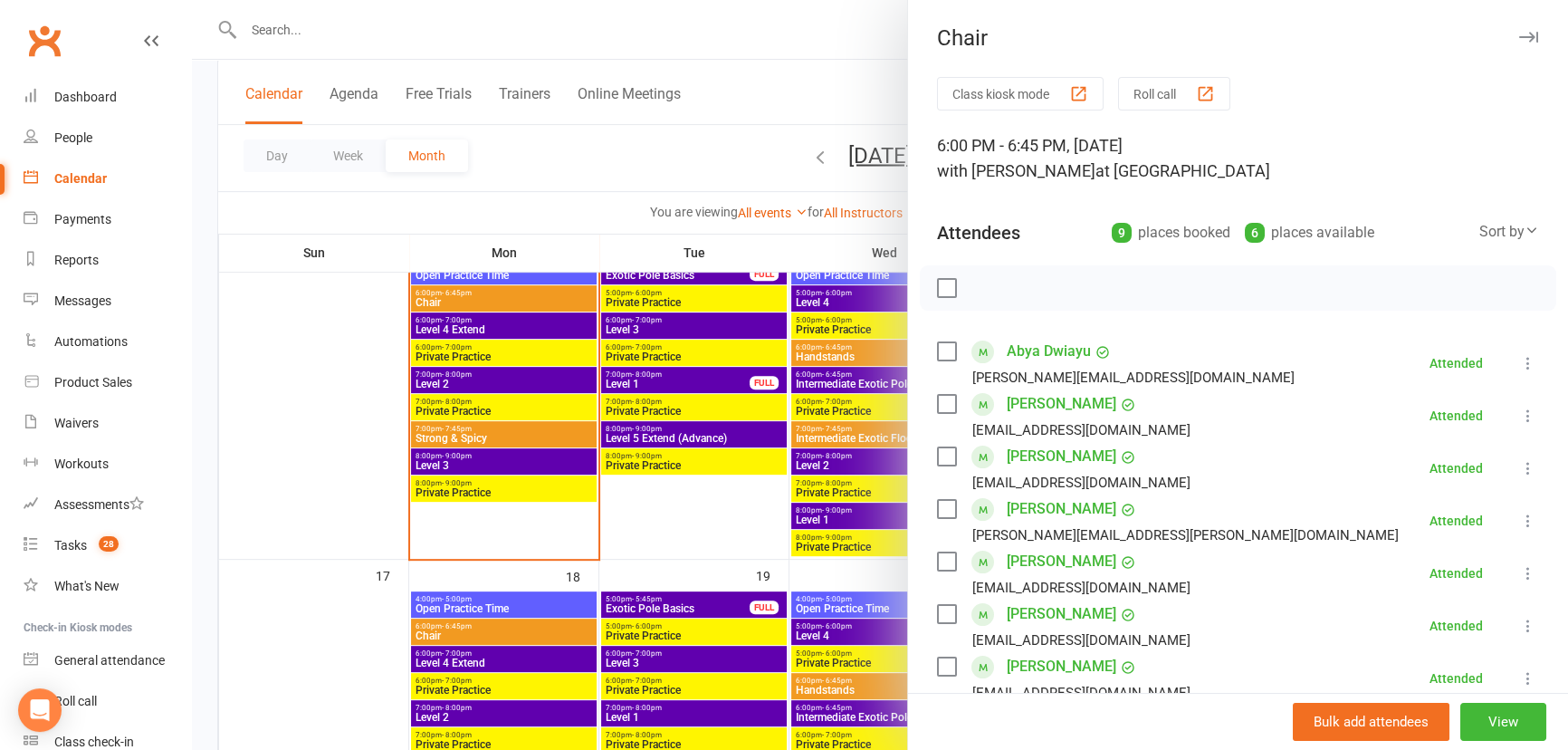
click at [260, 484] on div at bounding box center [880, 375] width 1377 height 750
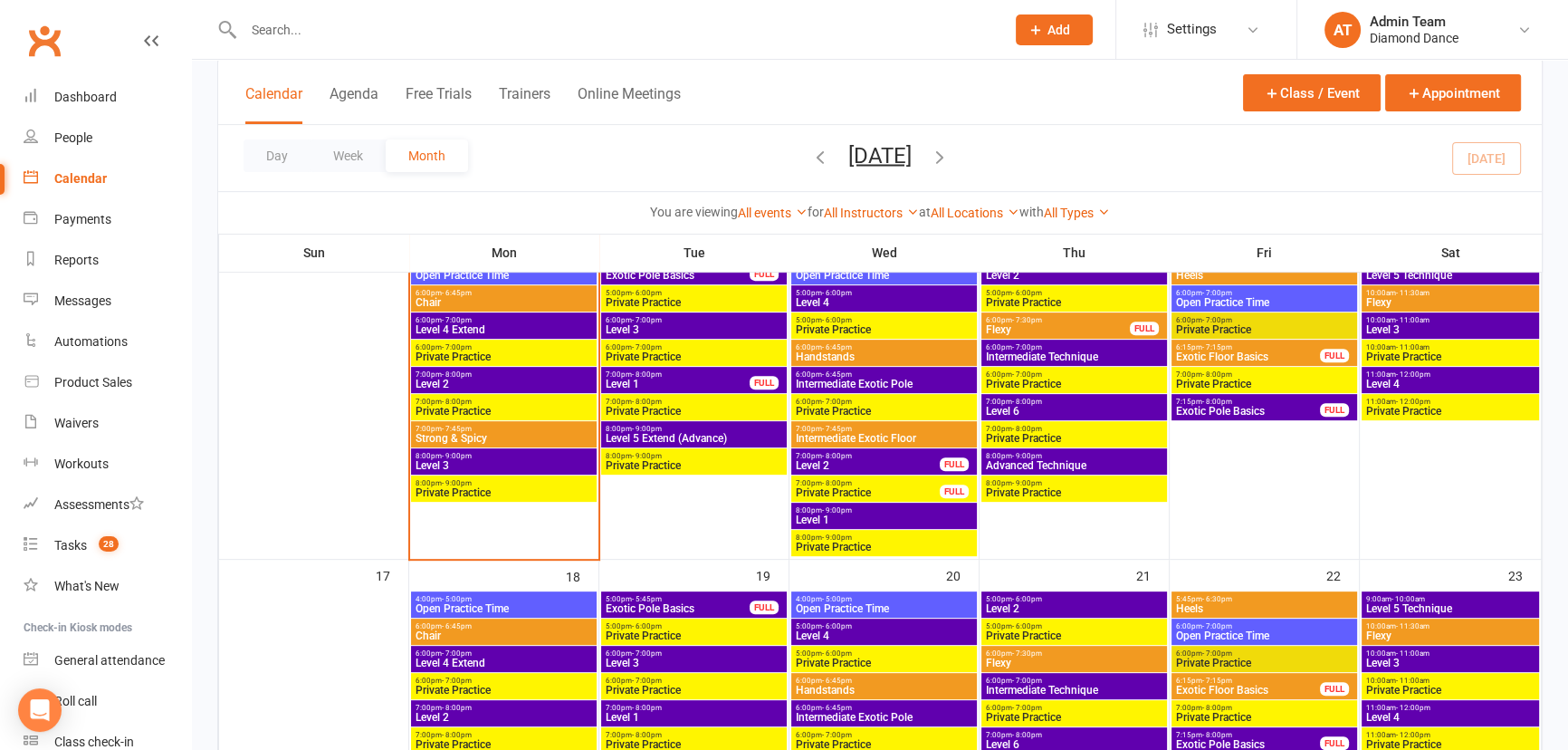
click at [423, 462] on span "Level 3" at bounding box center [504, 465] width 179 height 11
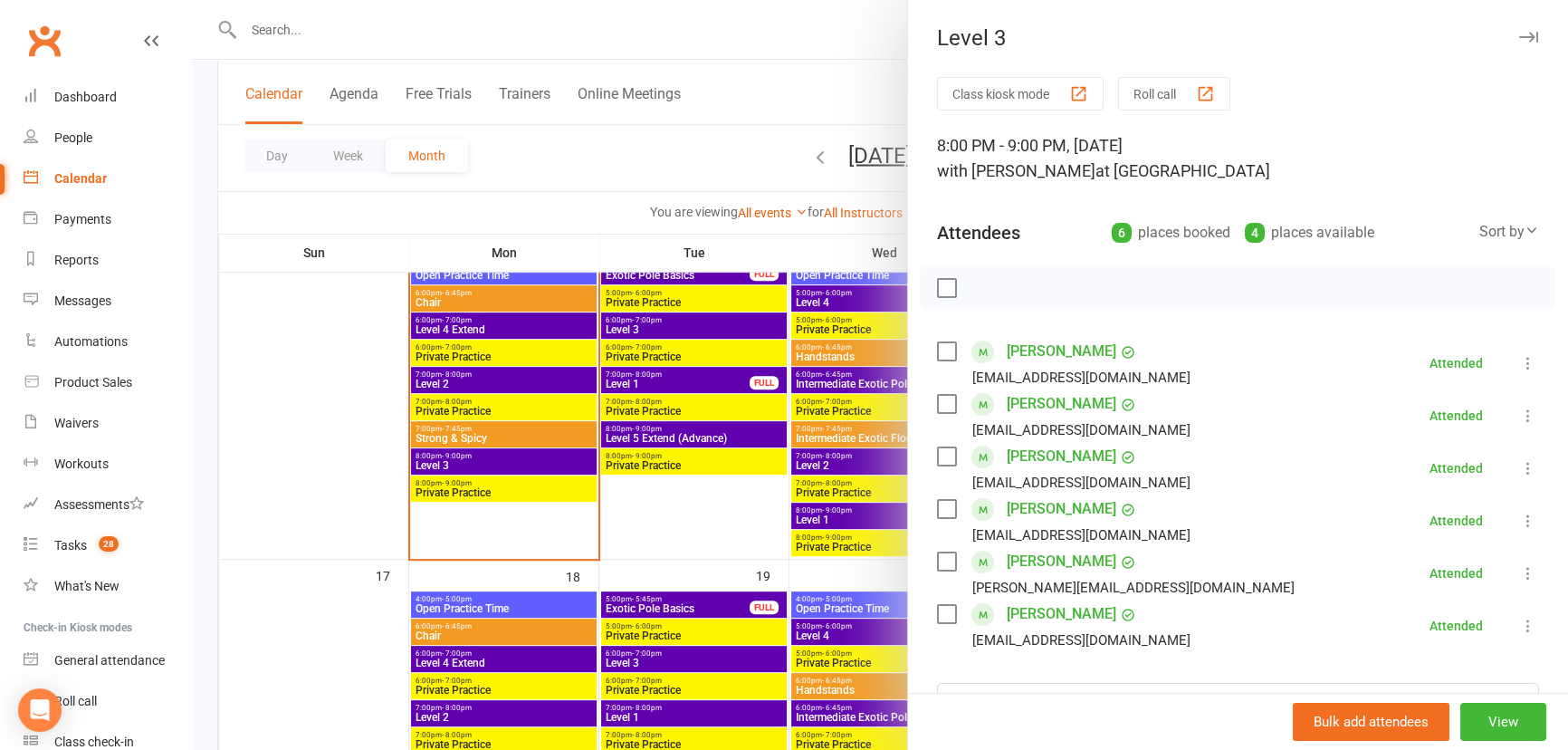
click at [340, 510] on div at bounding box center [880, 375] width 1377 height 750
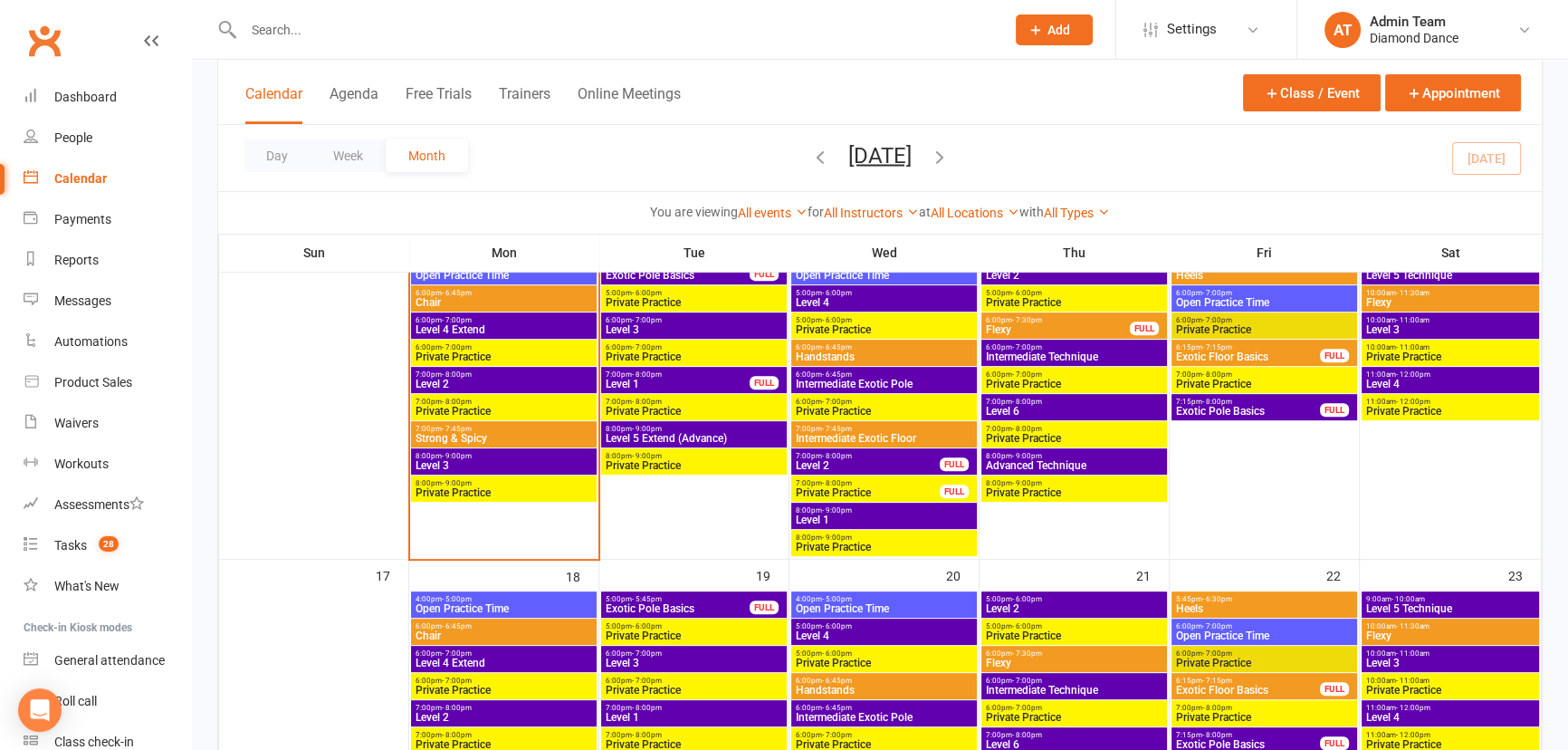
click at [463, 378] on span "Level 2" at bounding box center [504, 384] width 179 height 11
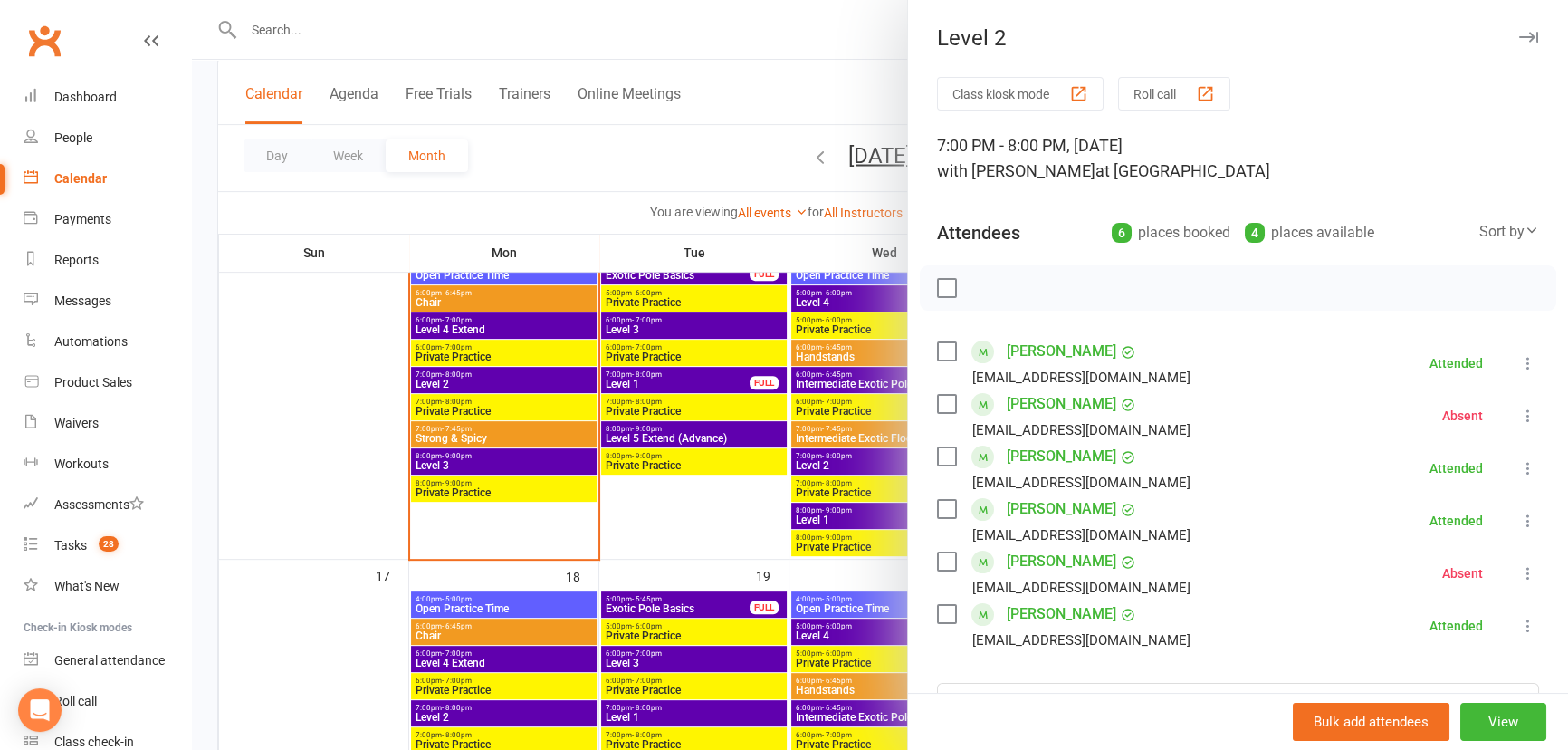
click at [286, 434] on div at bounding box center [880, 375] width 1377 height 750
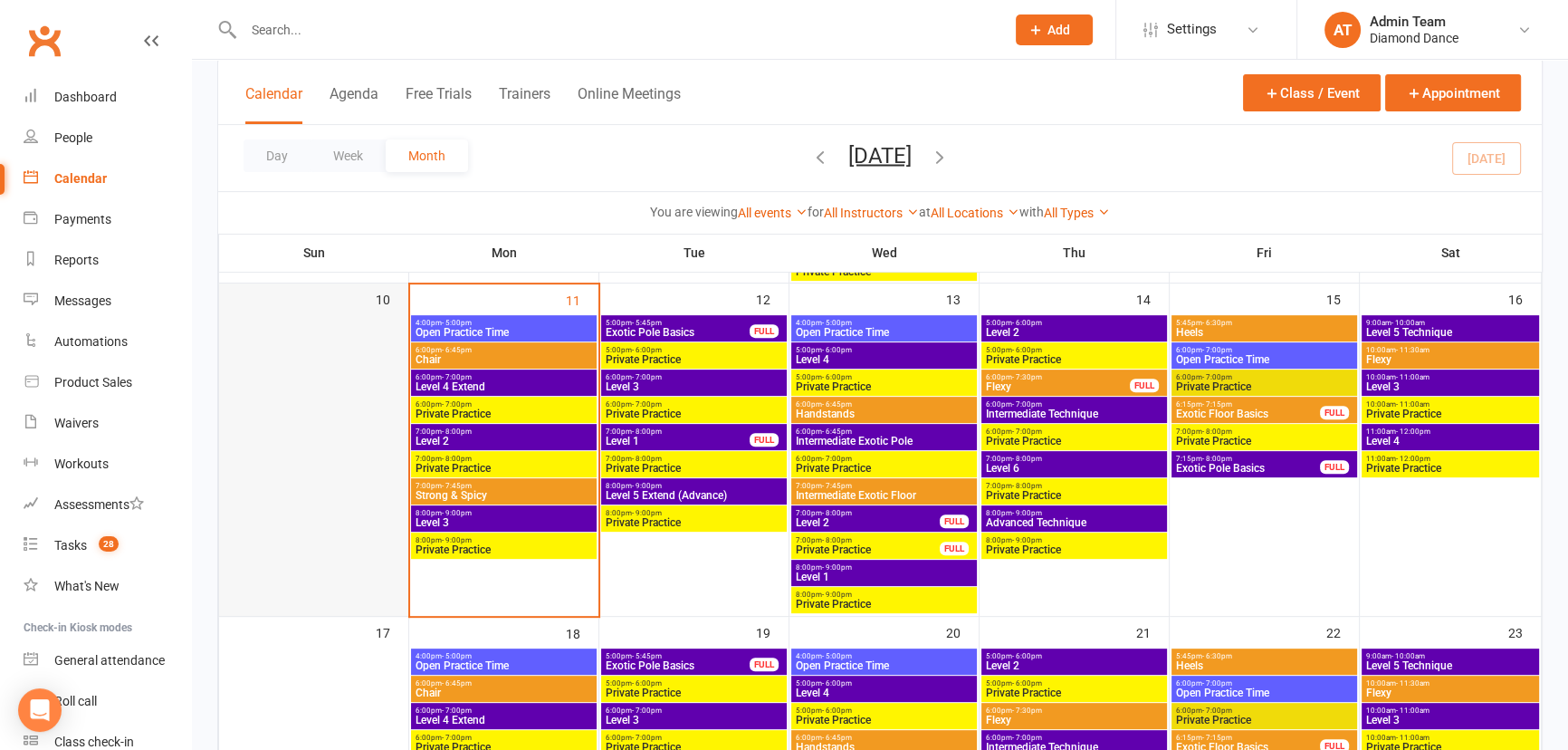
scroll to position [658, 0]
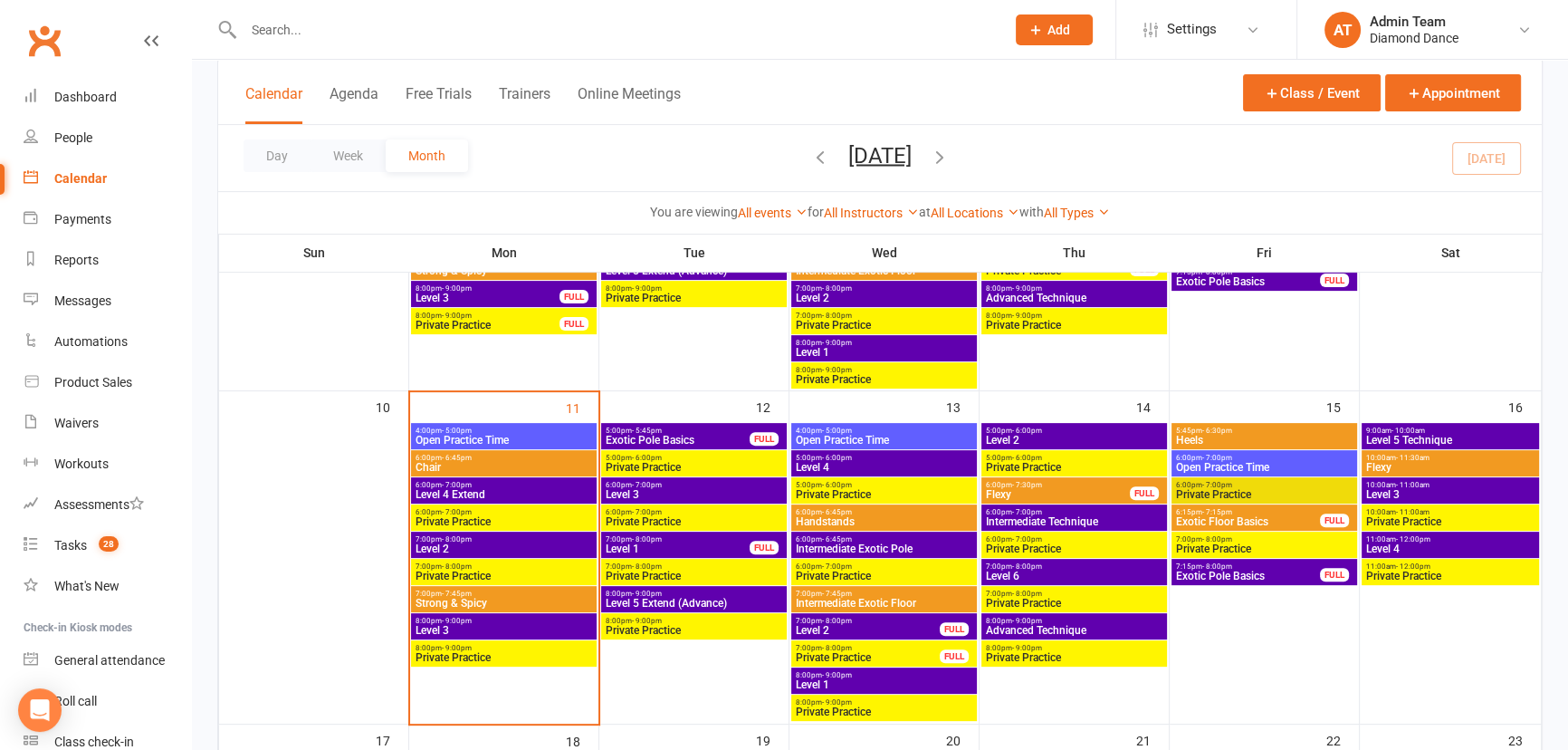
click at [1422, 431] on span "- 10:00am" at bounding box center [1408, 430] width 34 height 8
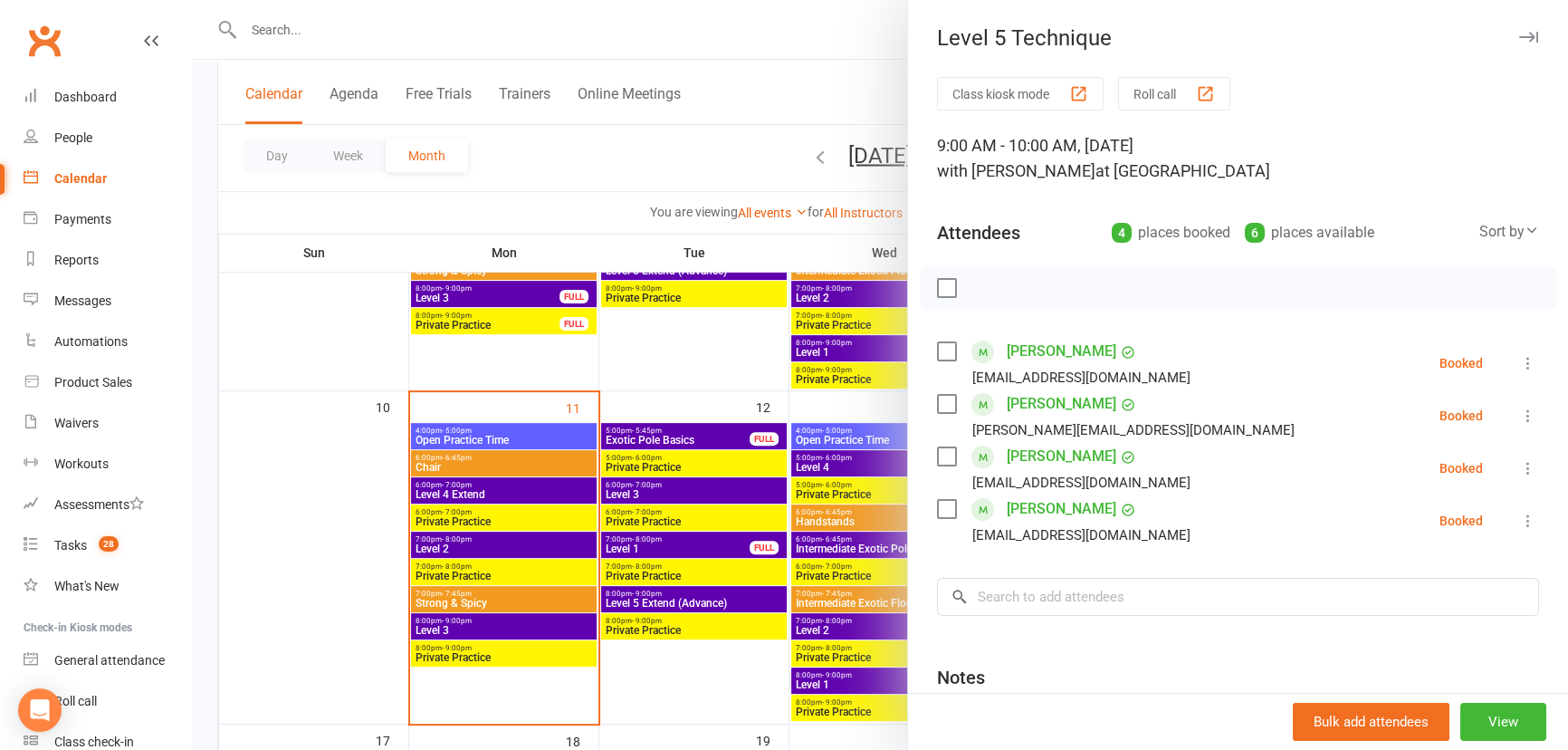
click at [642, 365] on div at bounding box center [880, 375] width 1377 height 750
